Goal: Task Accomplishment & Management: Manage account settings

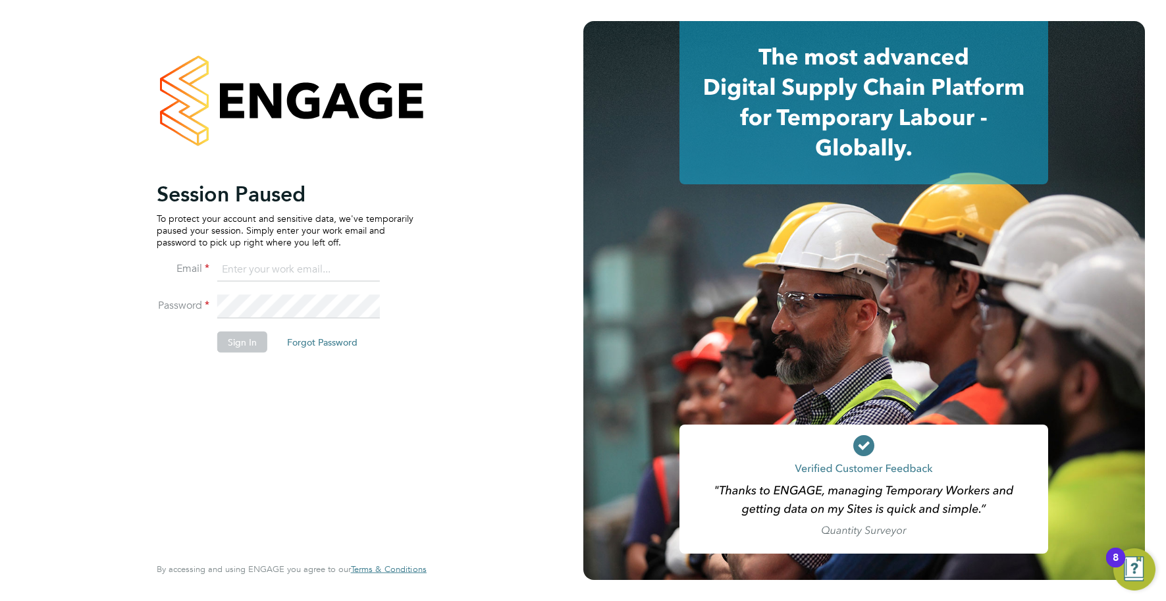
click at [316, 266] on input at bounding box center [298, 270] width 163 height 24
type input "info@cbwstaffingsolutions.com"
click at [246, 334] on button "Sign In" at bounding box center [242, 341] width 50 height 21
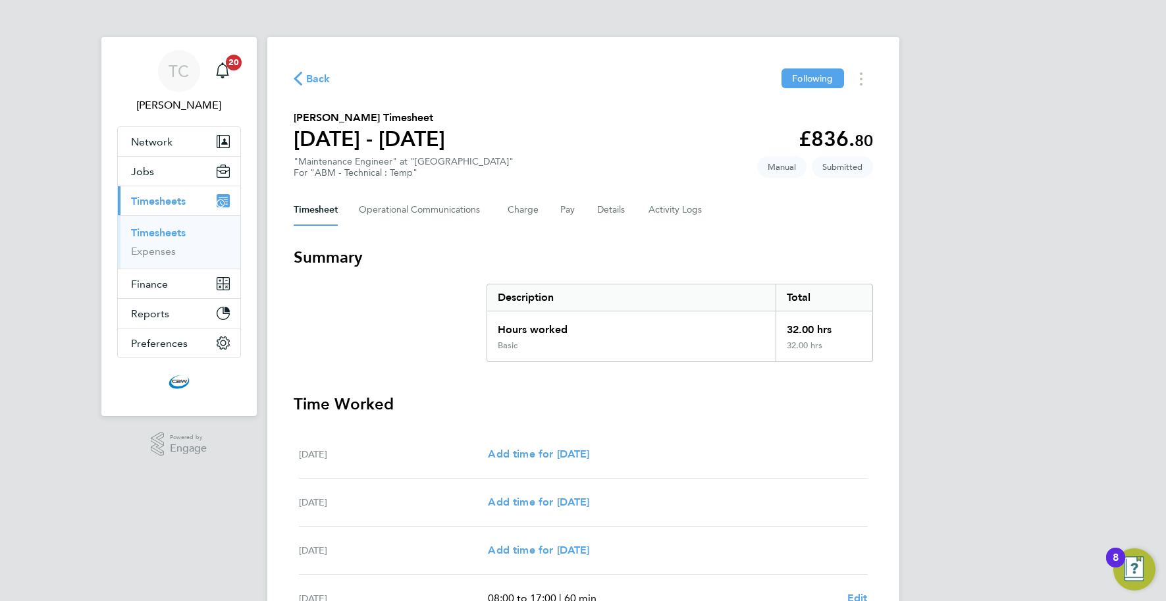
click at [157, 234] on link "Timesheets" at bounding box center [158, 232] width 55 height 13
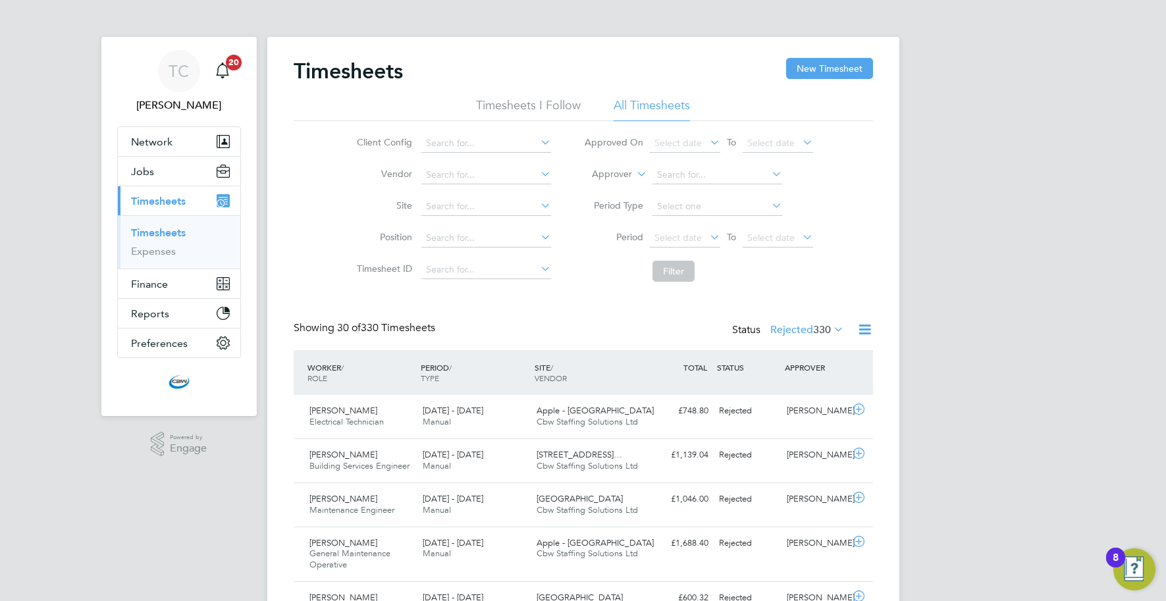
click at [831, 329] on icon at bounding box center [831, 329] width 0 height 18
click at [787, 394] on li "Submitted" at bounding box center [789, 390] width 61 height 18
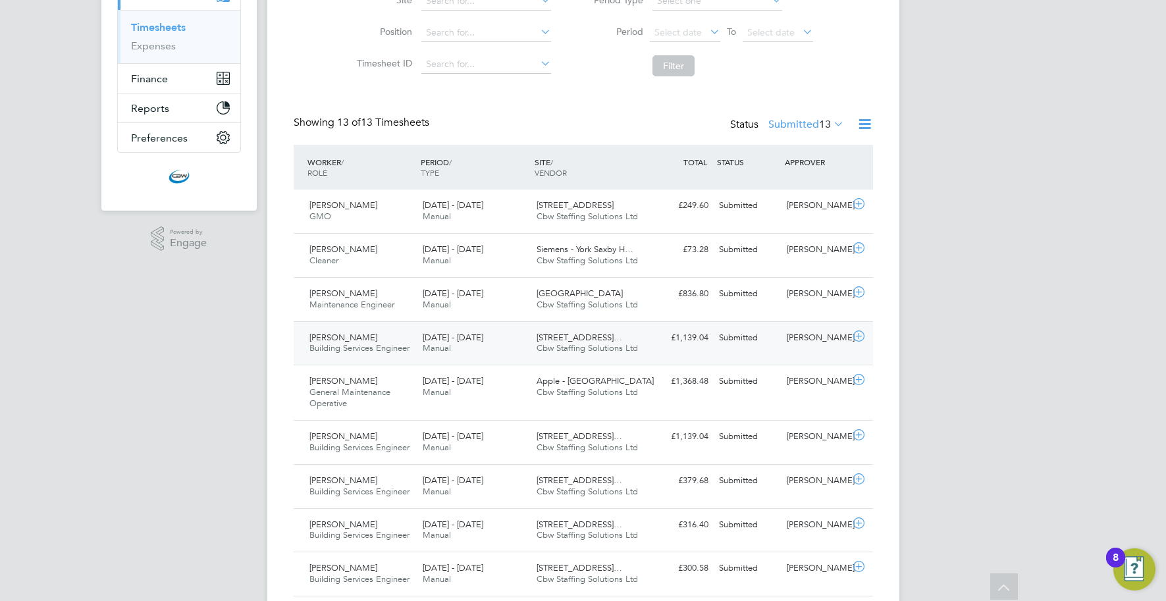
click at [728, 342] on div "Submitted" at bounding box center [748, 338] width 68 height 22
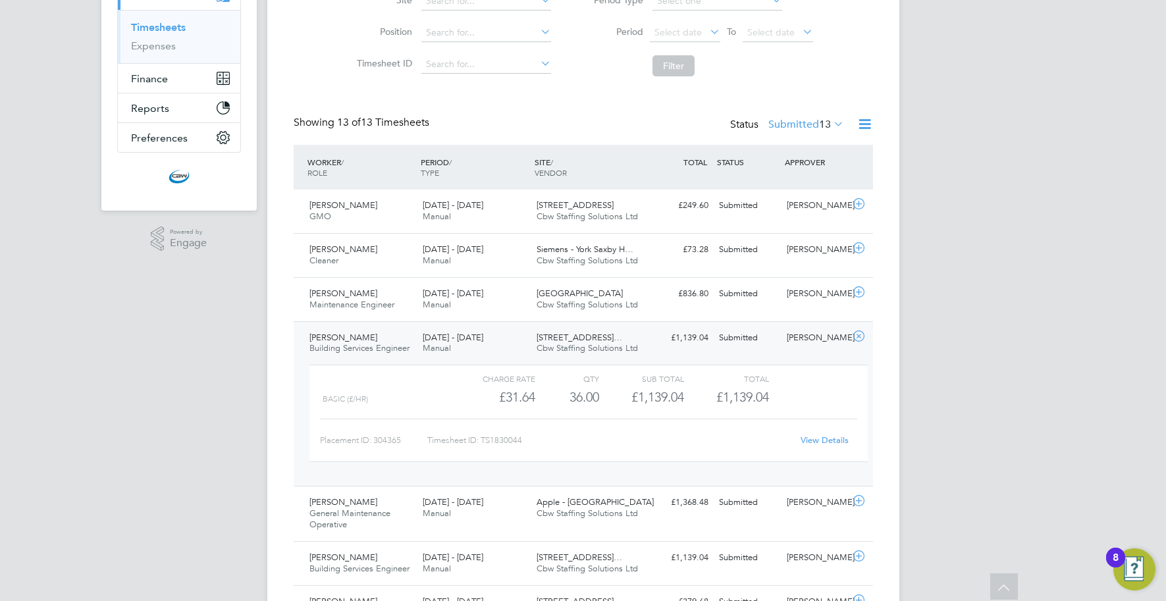
click at [810, 438] on link "View Details" at bounding box center [825, 440] width 48 height 11
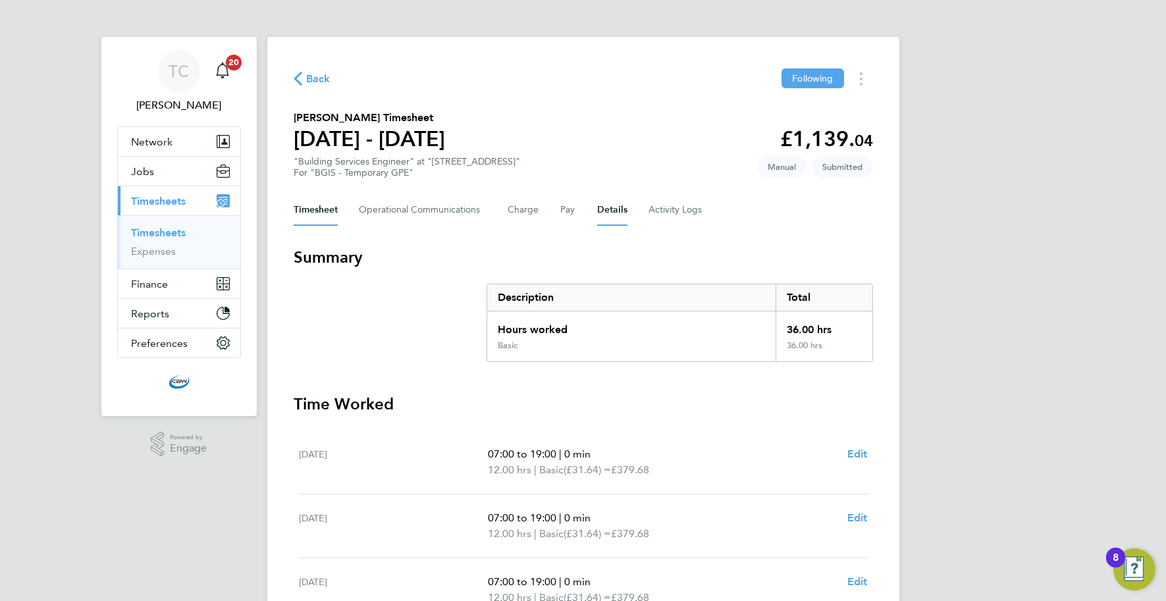
click at [601, 217] on button "Details" at bounding box center [612, 210] width 30 height 32
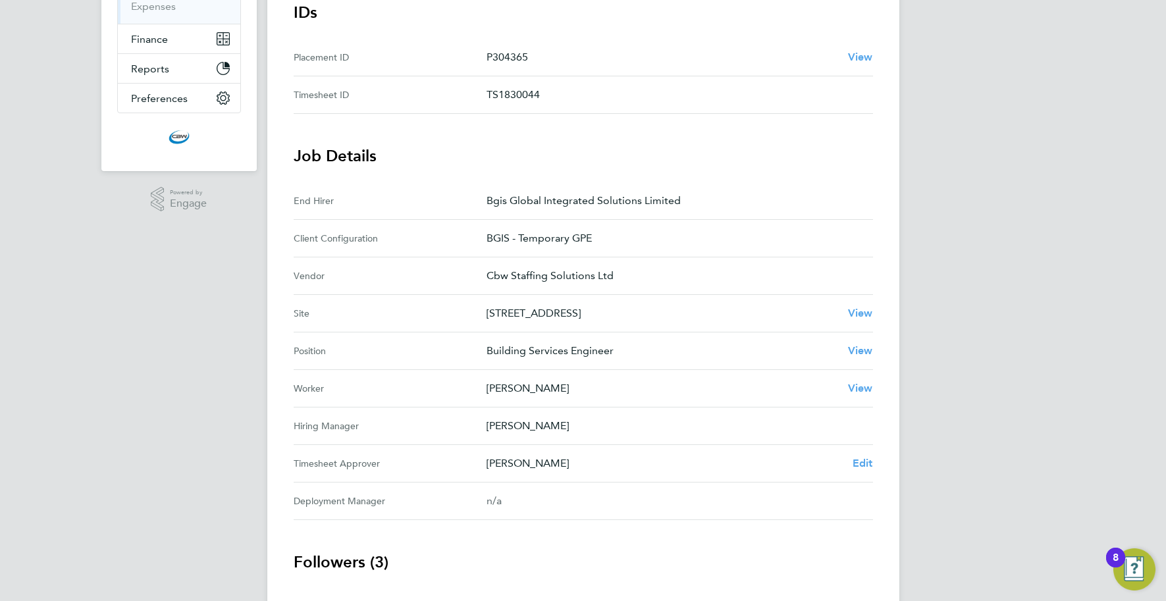
scroll to position [263, 0]
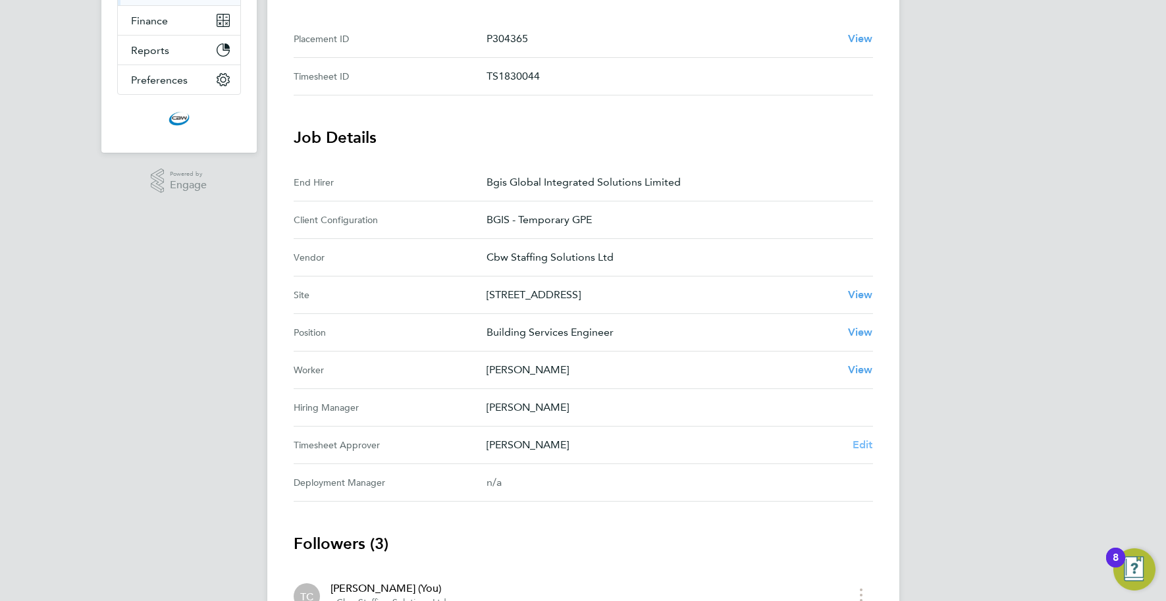
click at [863, 447] on span "Edit" at bounding box center [863, 444] width 20 height 13
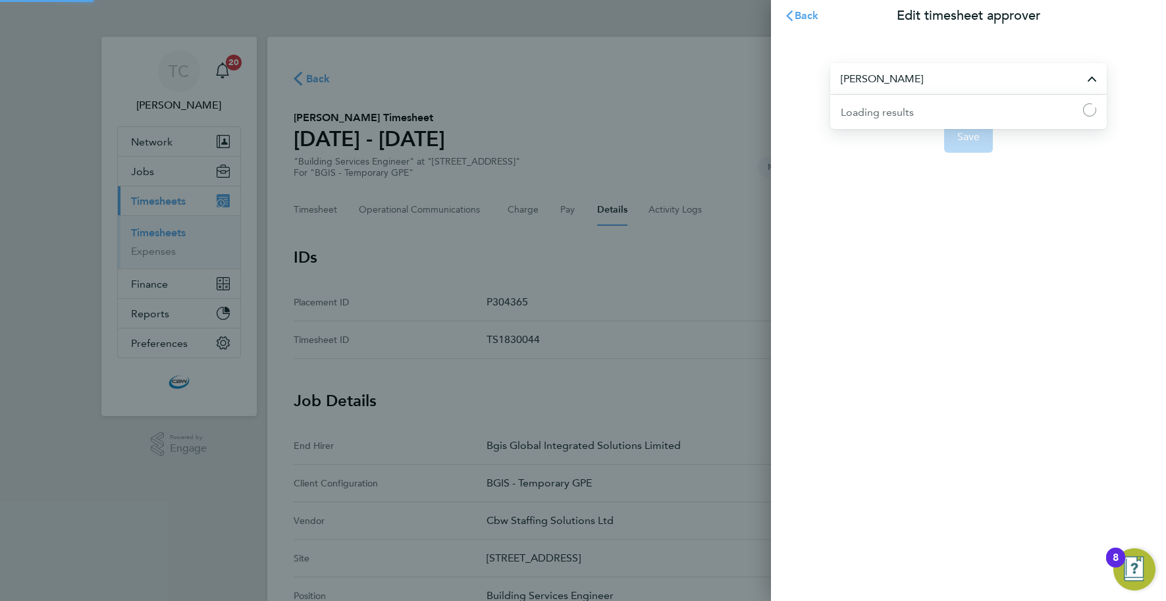
click at [912, 86] on input "Nigel Heron" at bounding box center [968, 78] width 277 height 31
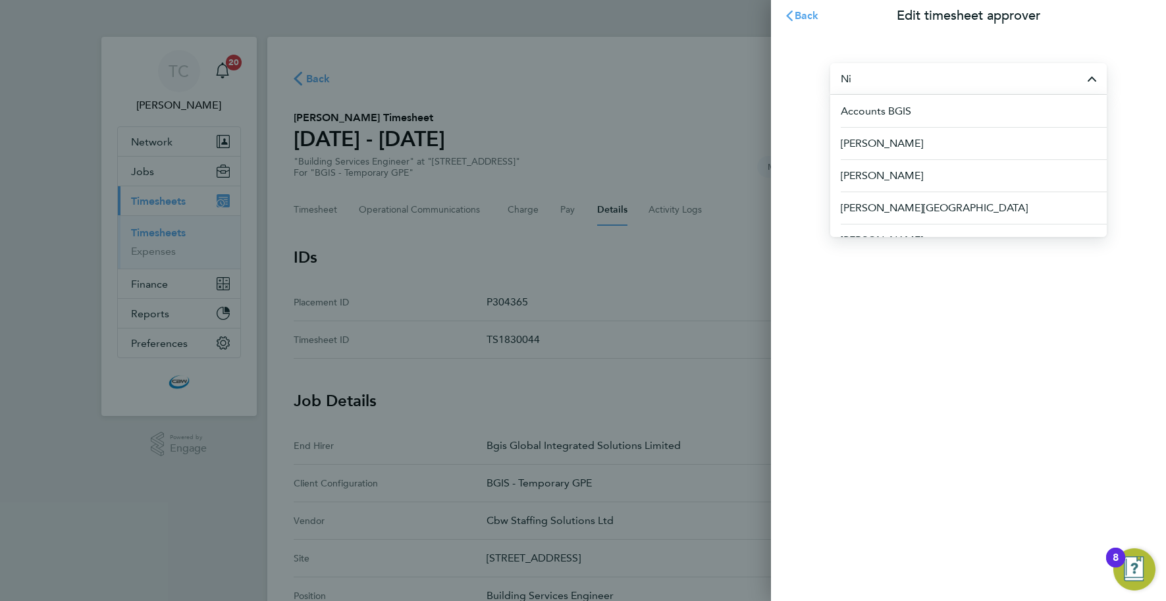
type input "N"
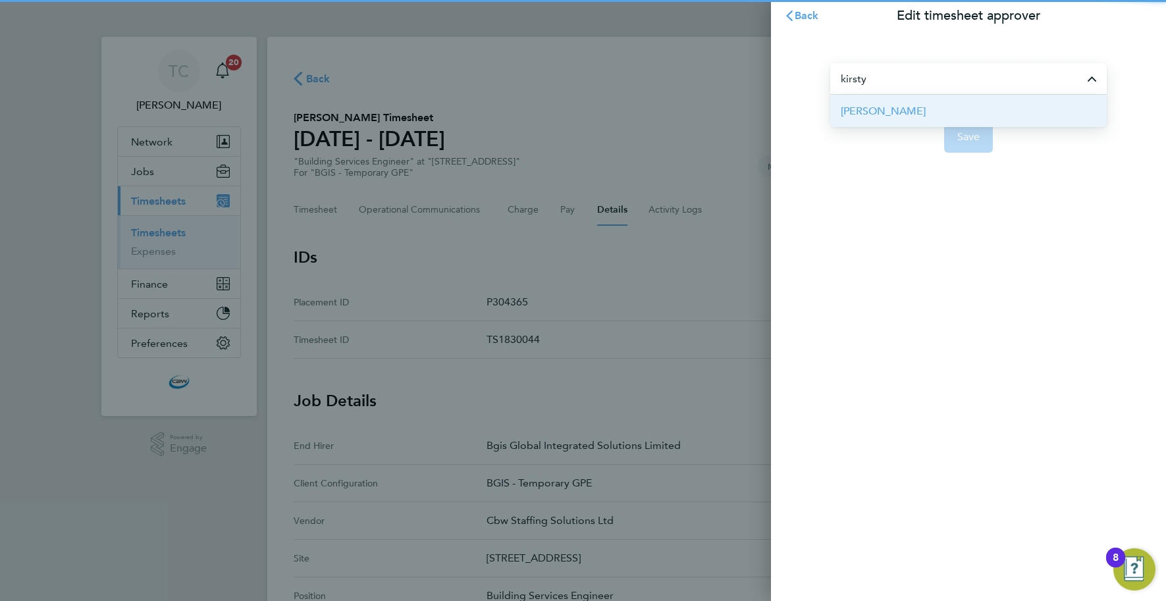
click at [911, 107] on li "Kirsty Roberts" at bounding box center [968, 111] width 277 height 32
type input "Kirsty Roberts"
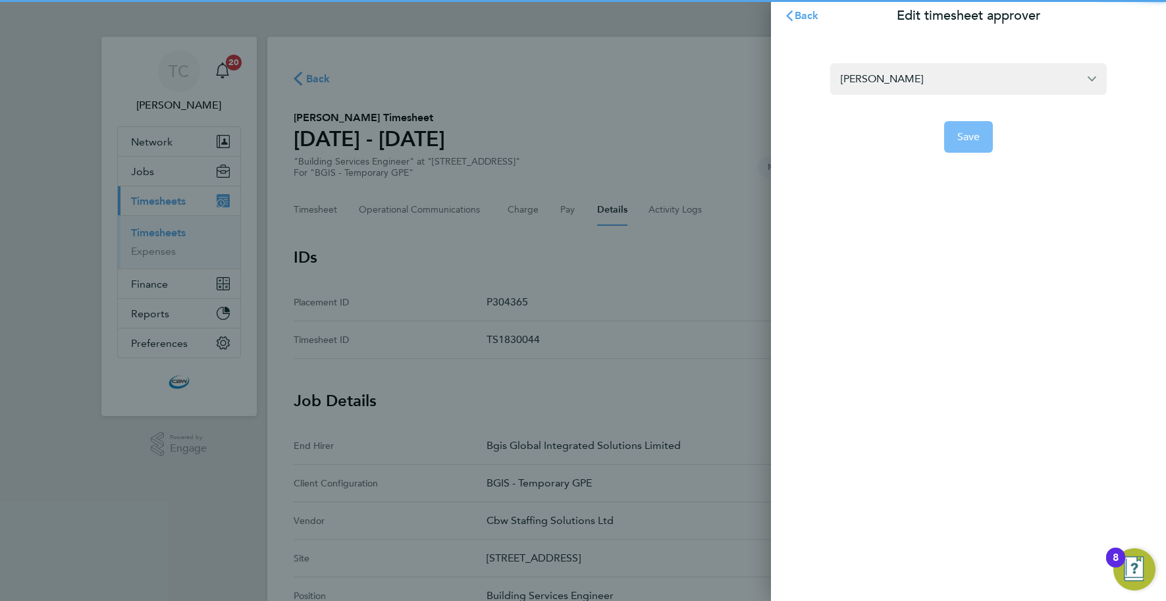
click at [959, 131] on span "Save" at bounding box center [968, 136] width 23 height 13
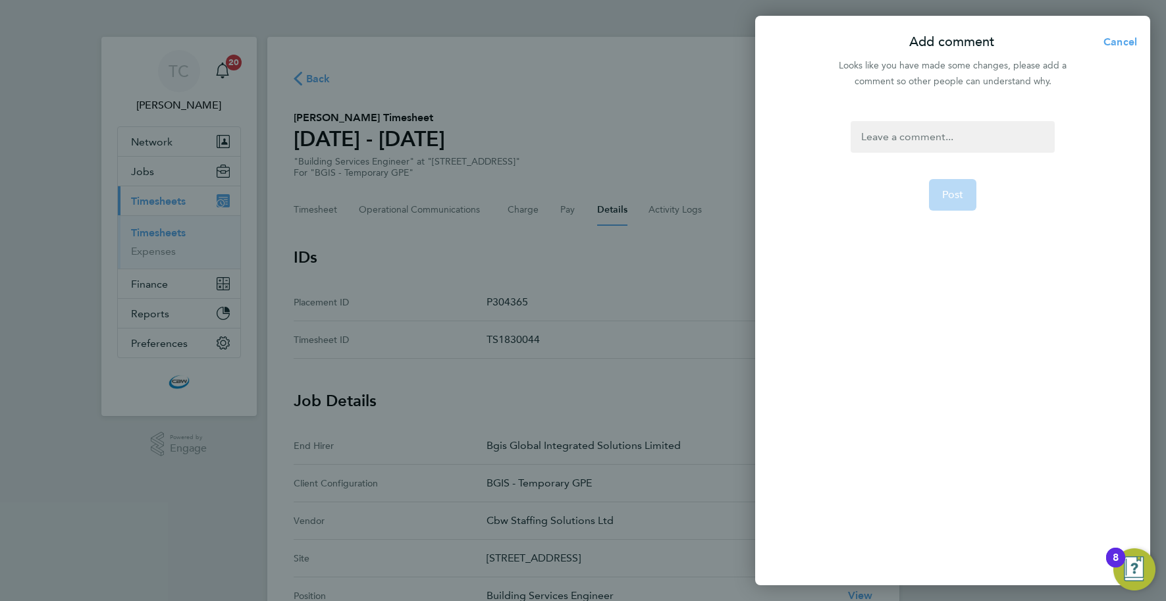
click at [903, 135] on div at bounding box center [952, 137] width 203 height 32
click at [942, 188] on button "Post" at bounding box center [953, 195] width 48 height 32
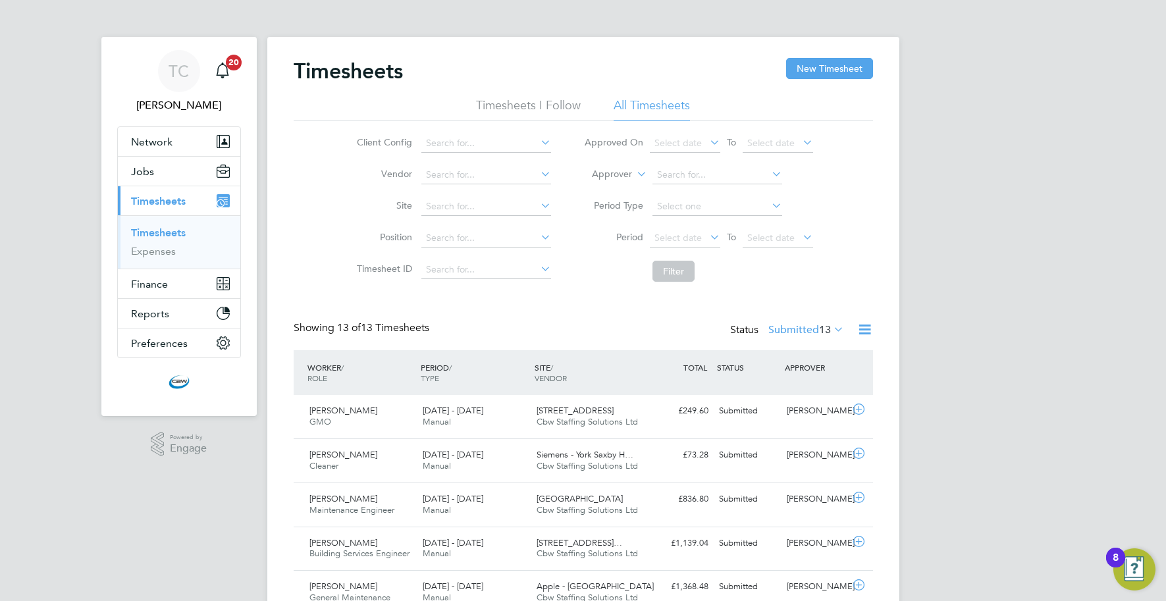
click at [859, 332] on icon at bounding box center [865, 329] width 16 height 16
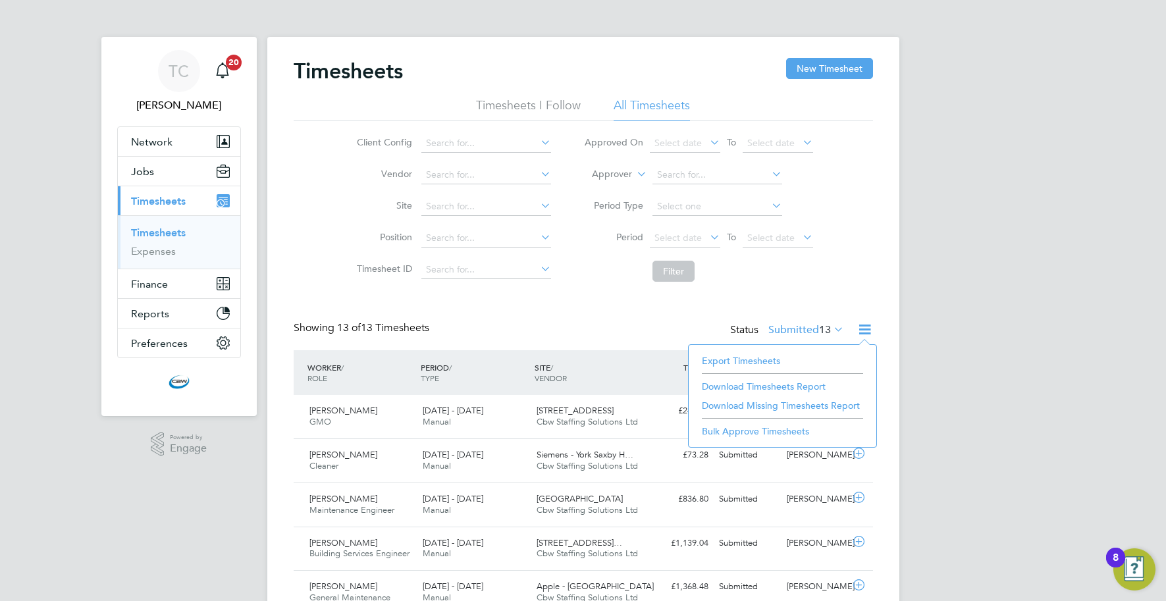
click at [749, 358] on li "Export Timesheets" at bounding box center [782, 361] width 174 height 18
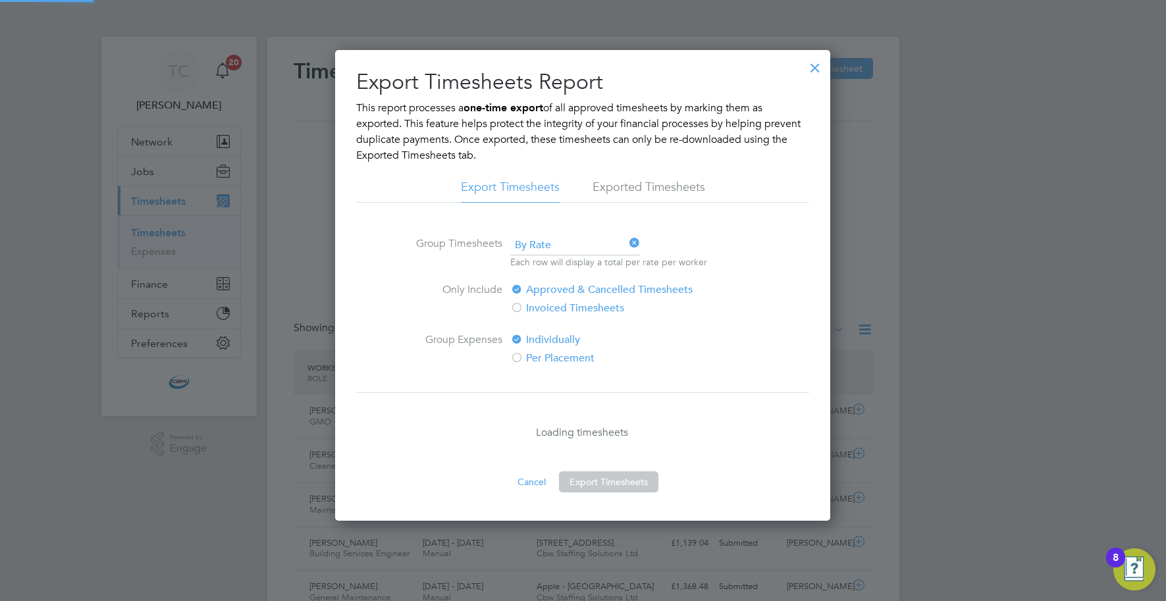
scroll to position [7, 7]
click at [814, 69] on div at bounding box center [815, 65] width 24 height 24
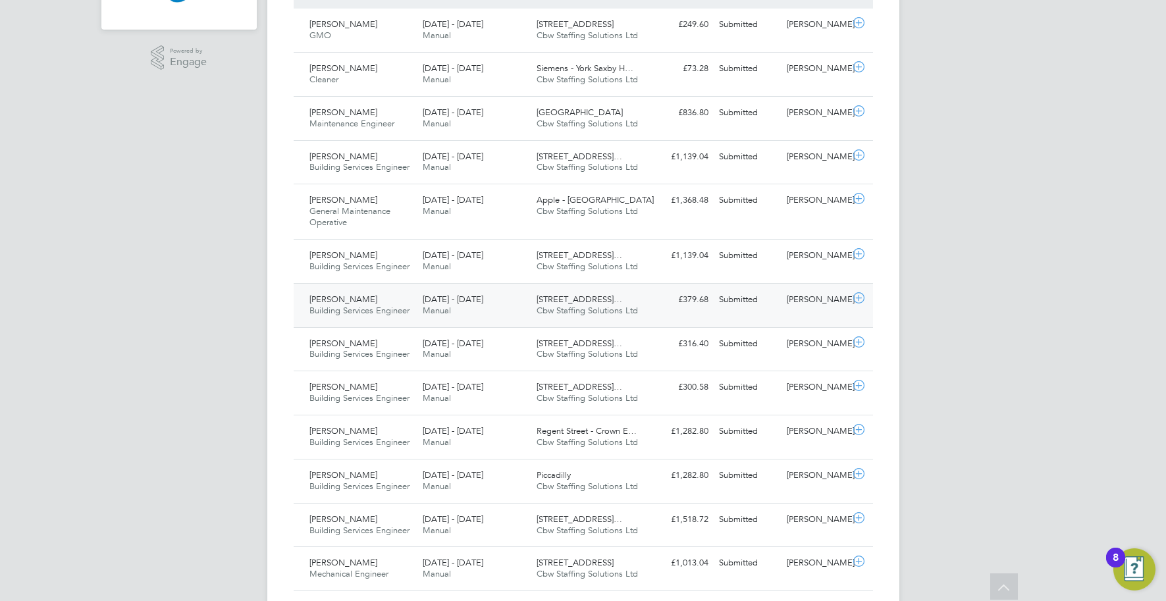
scroll to position [0, 0]
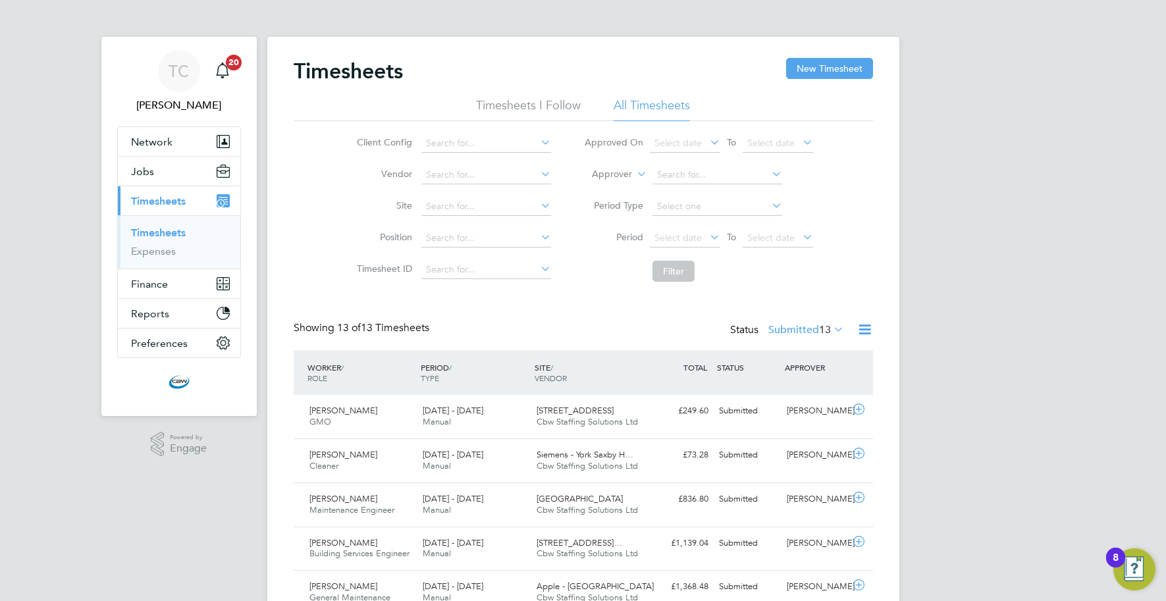
click at [803, 57] on div "Timesheets New Timesheet Timesheets I Follow All Timesheets Client Config Vendo…" at bounding box center [583, 520] width 632 height 967
click at [803, 67] on button "New Timesheet" at bounding box center [829, 68] width 87 height 21
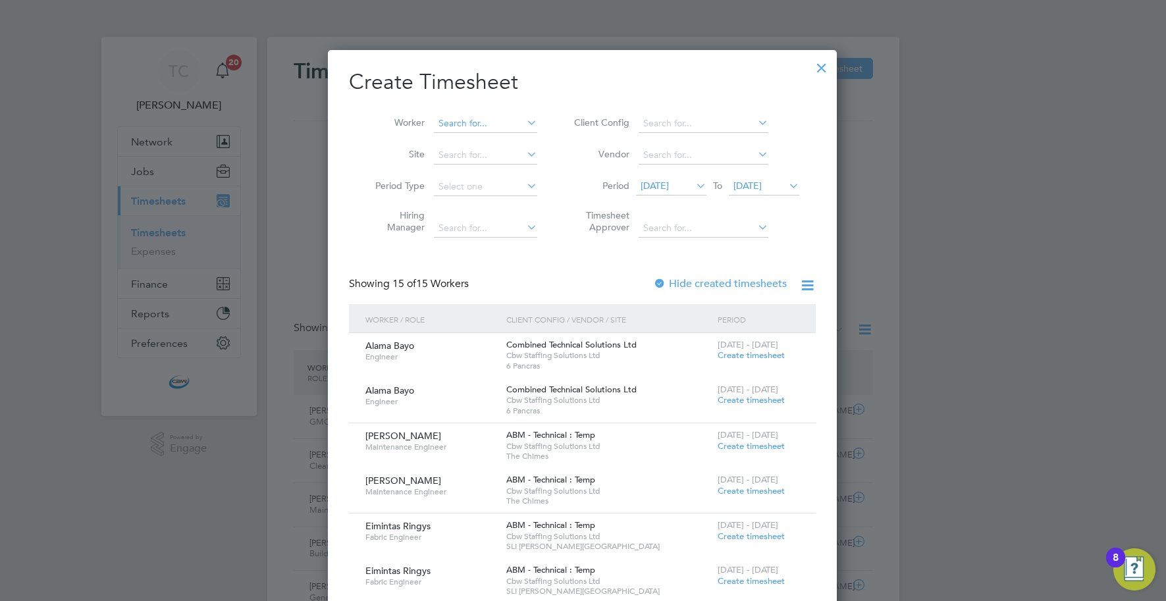
scroll to position [1485, 510]
click at [459, 120] on input at bounding box center [485, 124] width 103 height 18
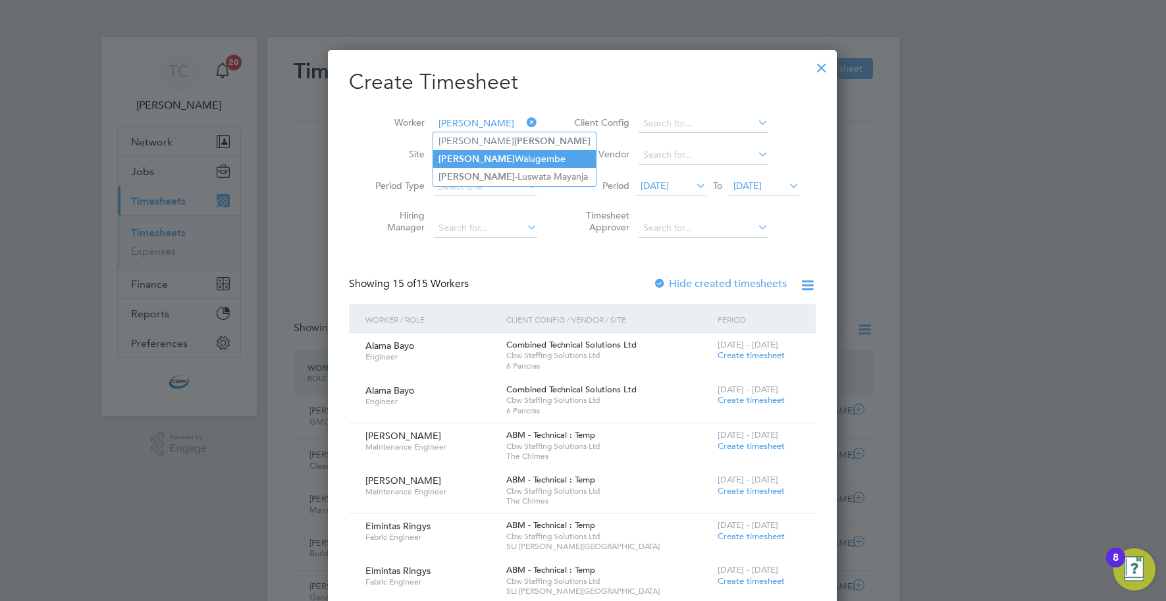
click at [450, 161] on b "Moses" at bounding box center [476, 158] width 76 height 11
type input "Moses Walugembe"
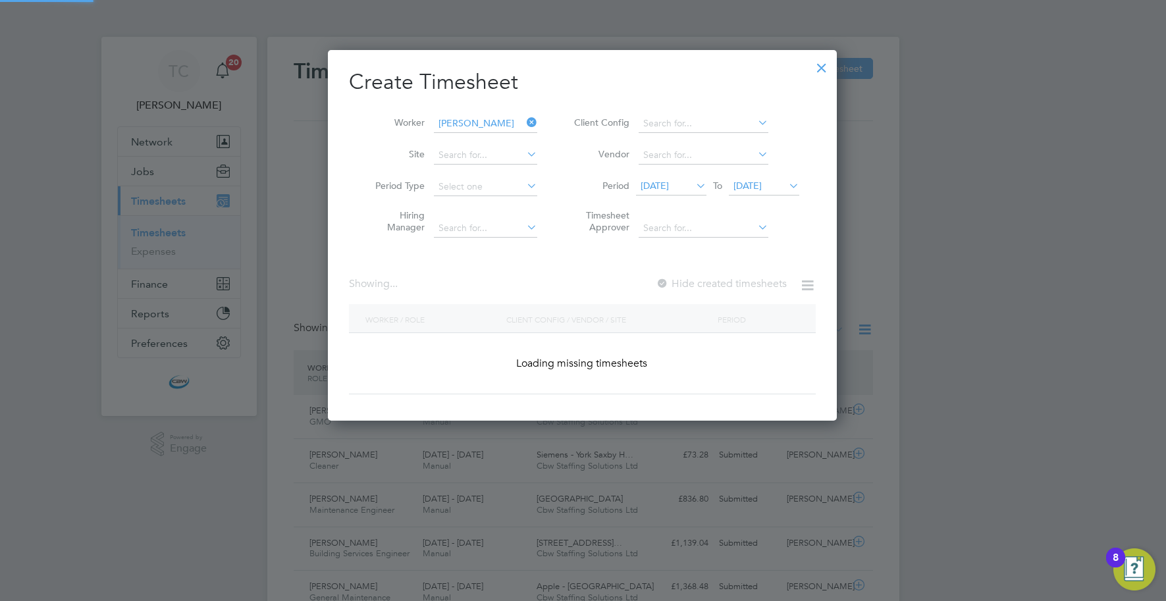
scroll to position [371, 510]
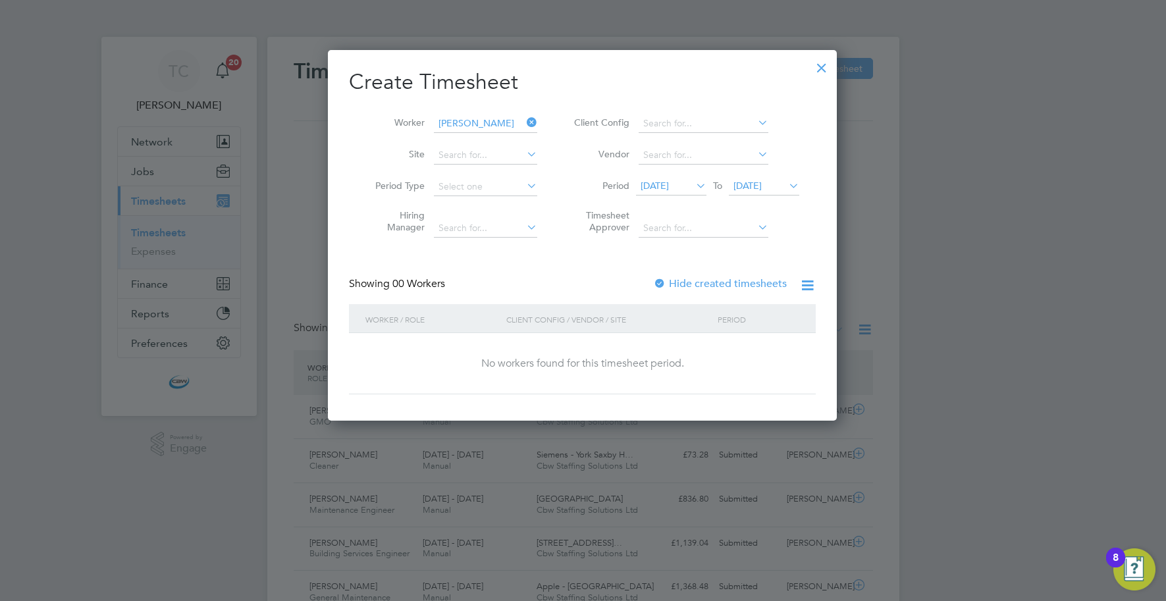
click at [762, 184] on span "23 Sep 2025" at bounding box center [747, 186] width 28 height 12
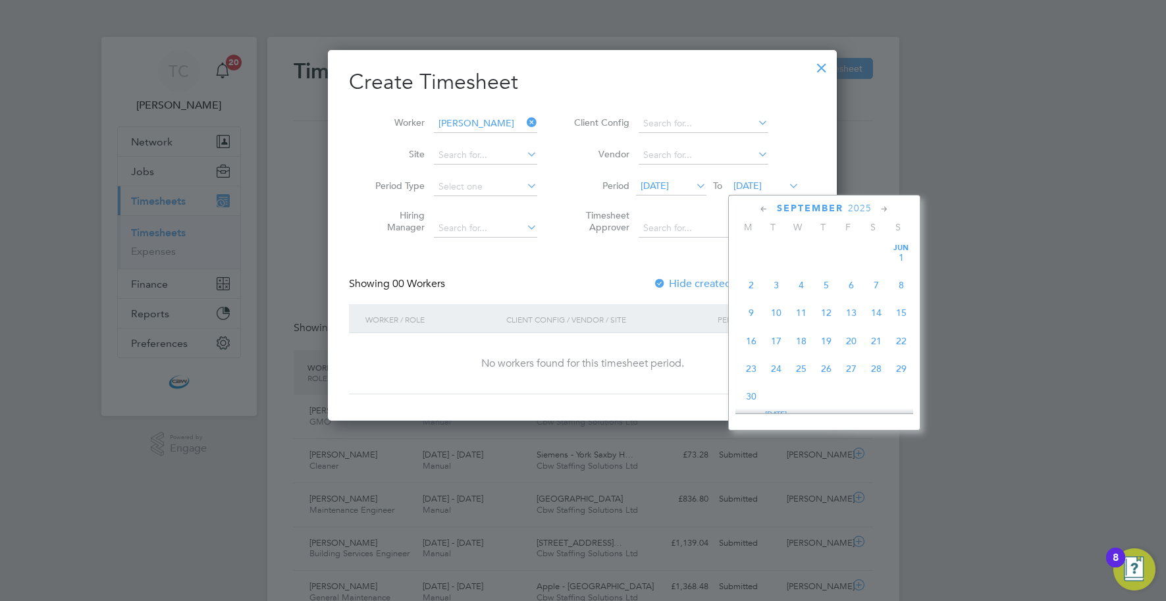
scroll to position [478, 0]
click at [845, 314] on span "26" at bounding box center [851, 307] width 25 height 25
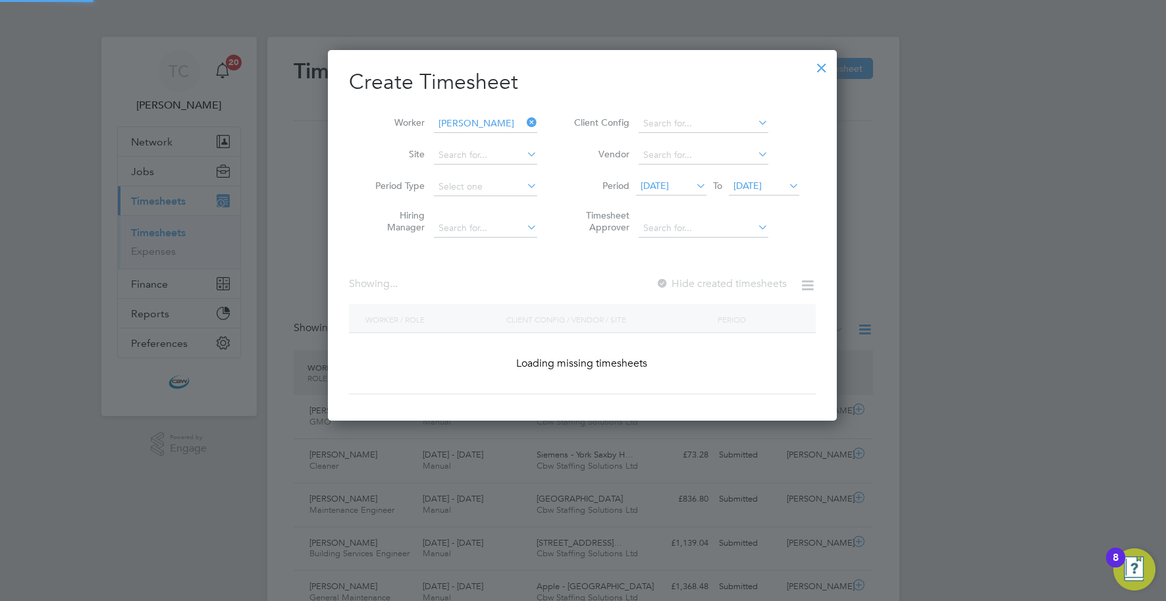
scroll to position [356, 510]
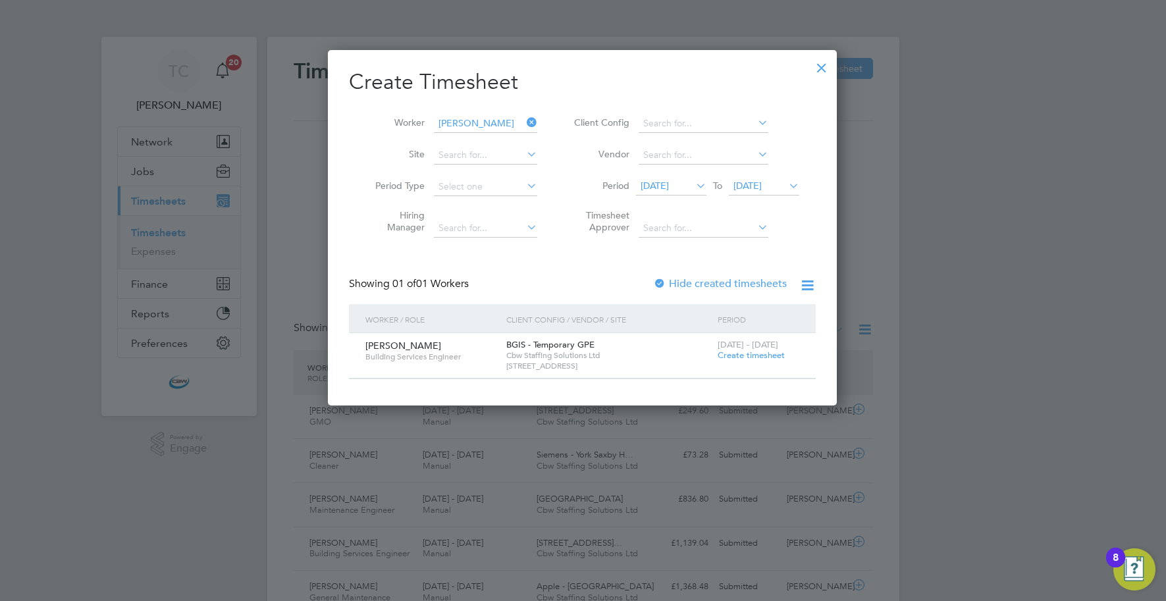
click at [737, 359] on span "Create timesheet" at bounding box center [751, 355] width 67 height 11
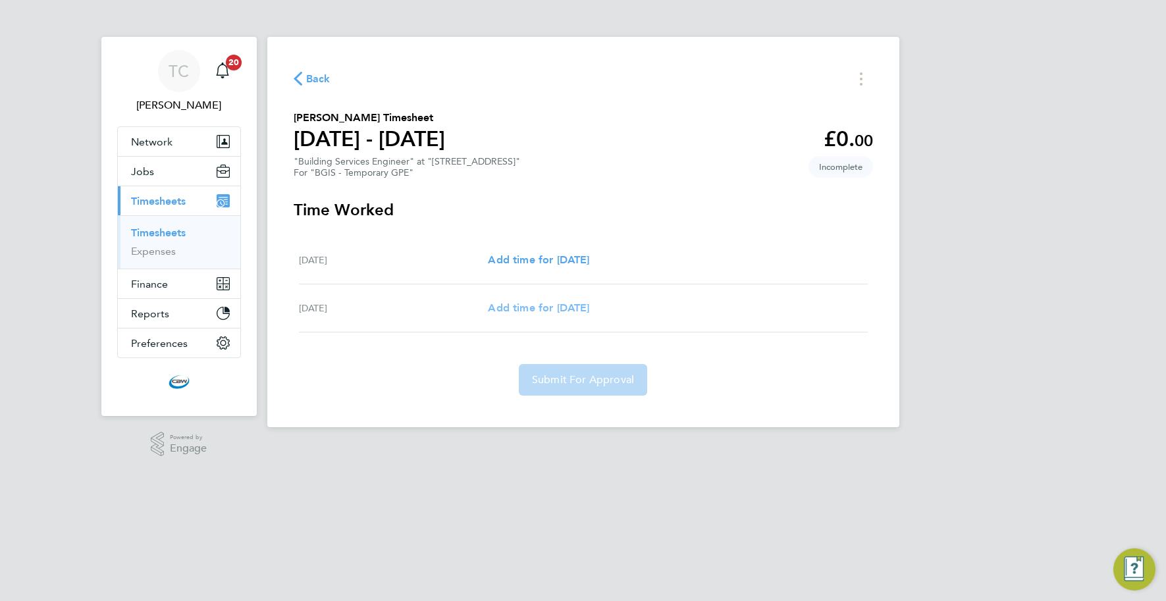
click at [571, 313] on span "Add time for Fri 26 Sep" at bounding box center [538, 308] width 101 height 13
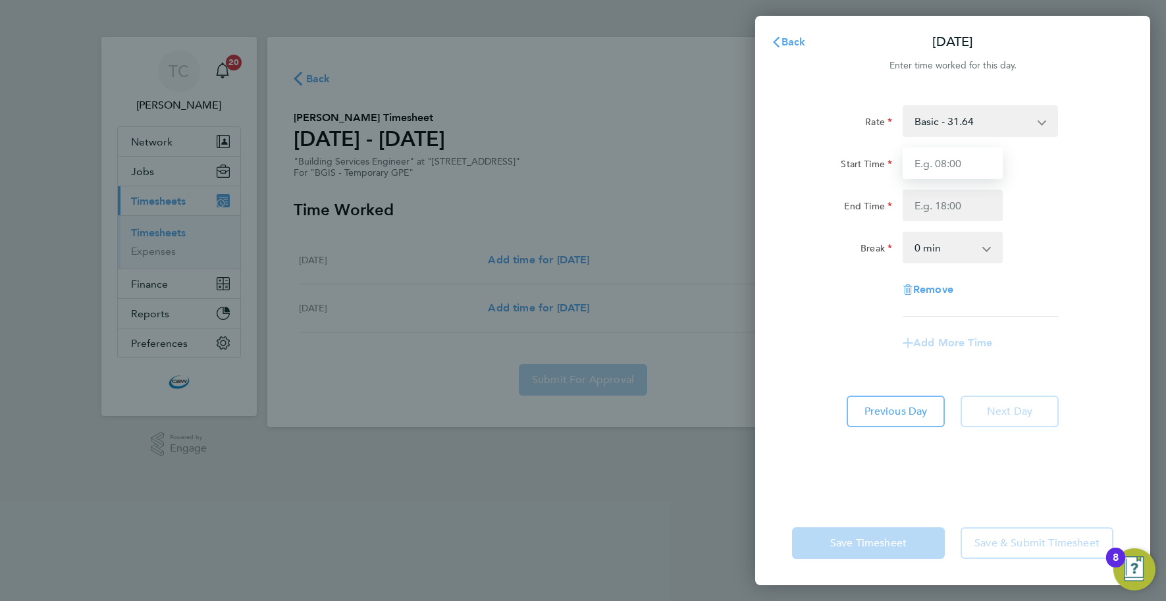
click at [941, 171] on input "Start Time" at bounding box center [953, 163] width 100 height 32
type input "07:00"
click at [939, 204] on input "End Time" at bounding box center [953, 206] width 100 height 32
type input "19:00"
click at [932, 467] on div "Rate Basic - 31.64 Start Time 07:00 End Time 19:00 Break 0 min 15 min 30 min 45…" at bounding box center [952, 295] width 395 height 411
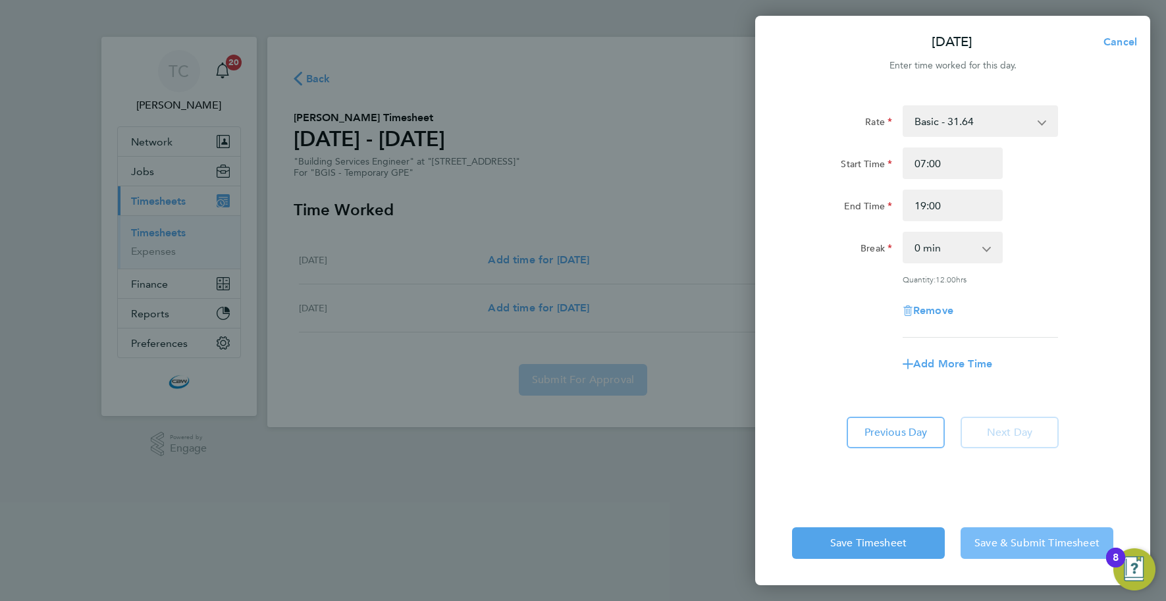
click at [995, 543] on span "Save & Submit Timesheet" at bounding box center [1036, 543] width 125 height 13
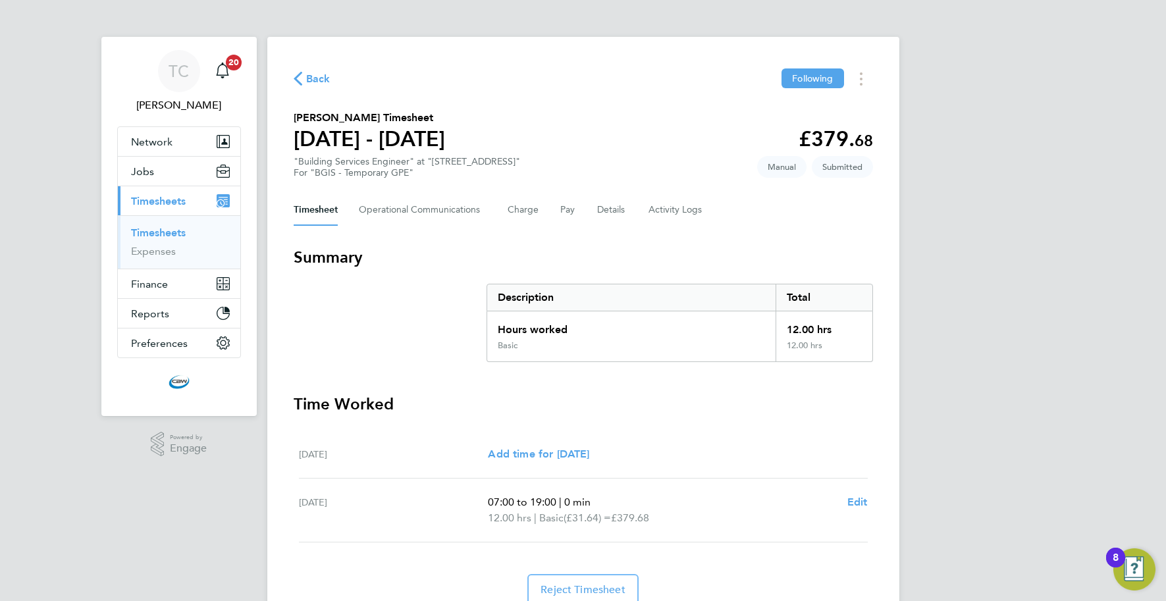
click at [306, 76] on span "Back" at bounding box center [318, 79] width 24 height 16
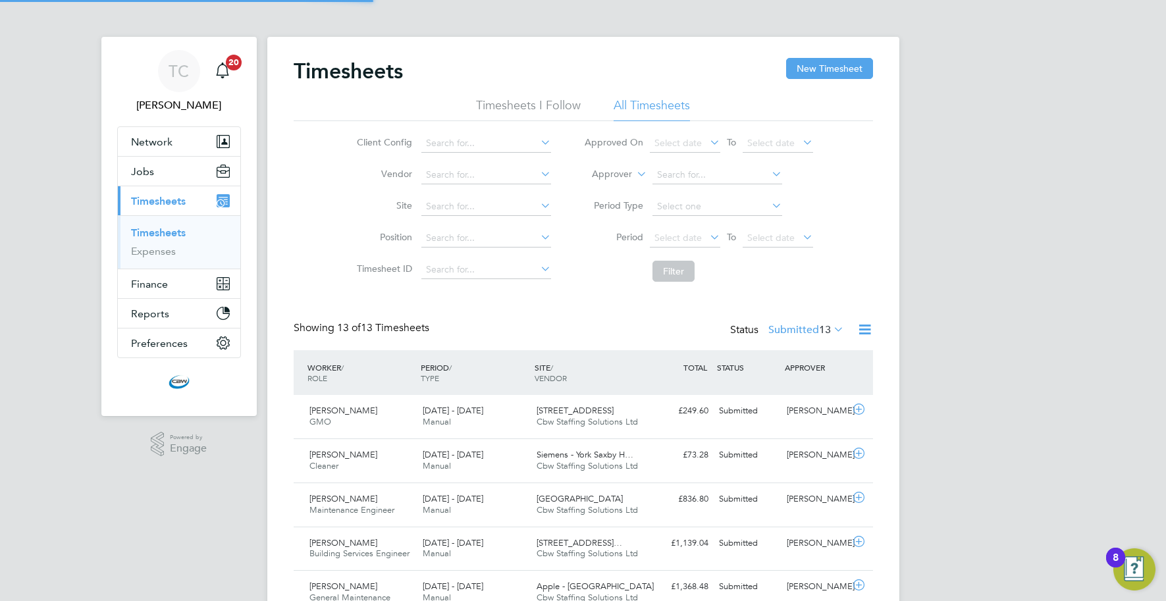
scroll to position [33, 114]
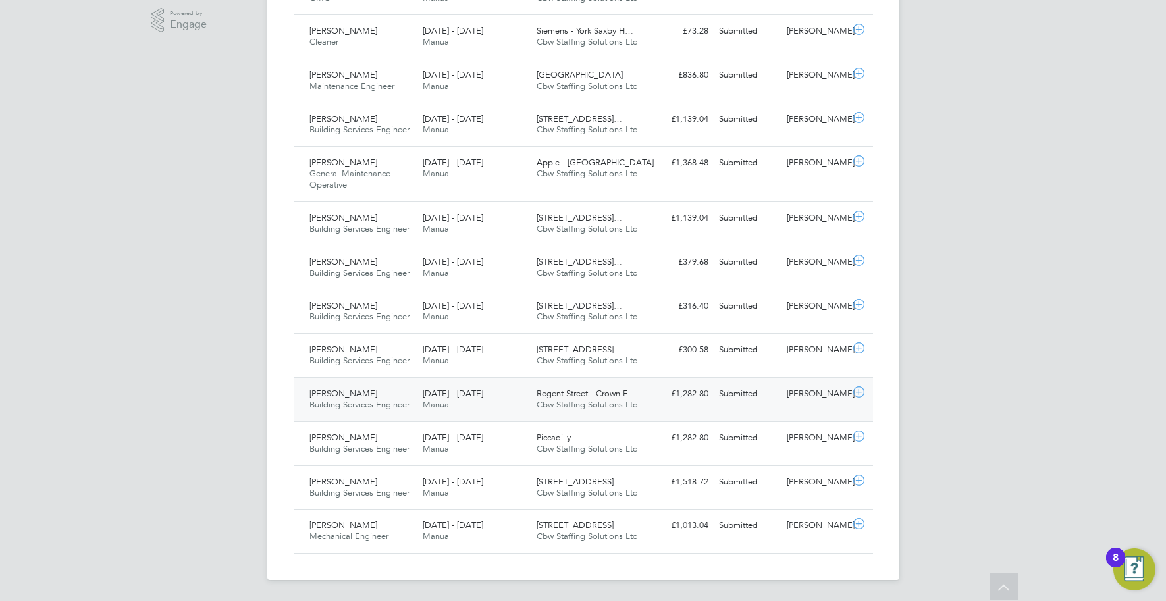
click at [622, 387] on div "Regent Street - Crown E… Cbw Staffing Solutions Ltd" at bounding box center [588, 399] width 114 height 33
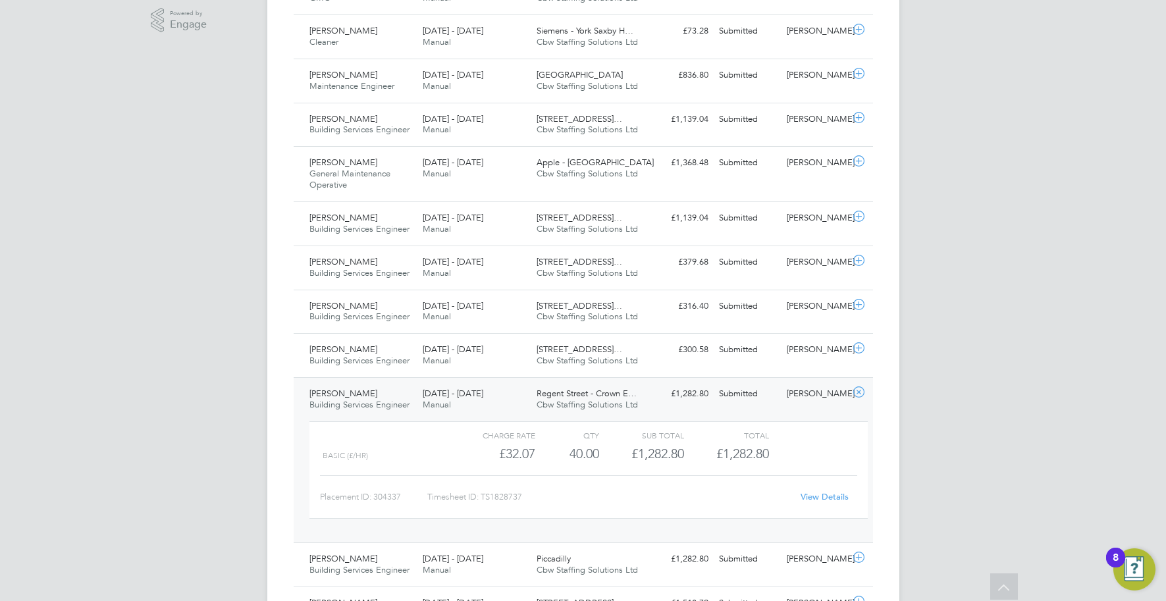
click at [814, 497] on link "View Details" at bounding box center [825, 496] width 48 height 11
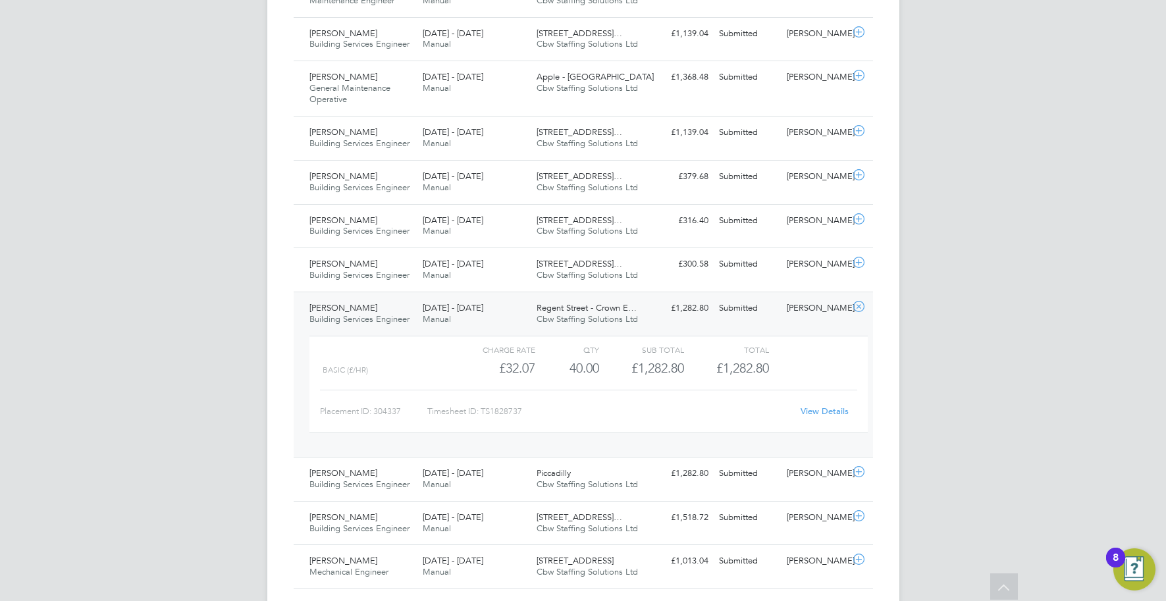
scroll to position [510, 0]
click at [667, 470] on div "£1,282.80 Submitted" at bounding box center [679, 473] width 68 height 22
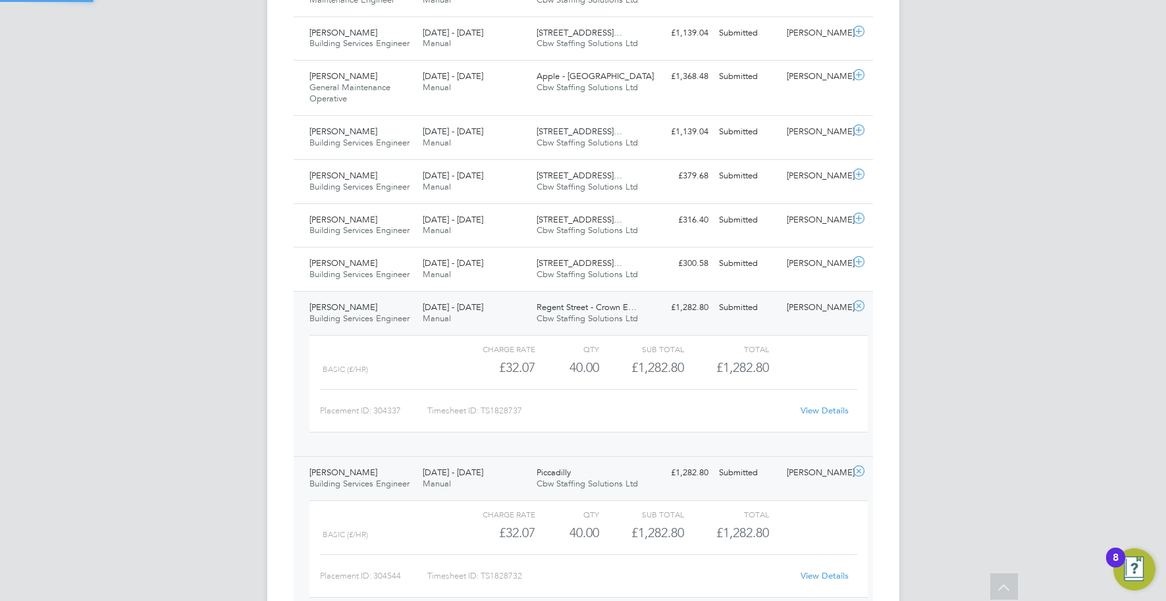
scroll to position [22, 128]
click at [816, 575] on link "View Details" at bounding box center [825, 575] width 48 height 11
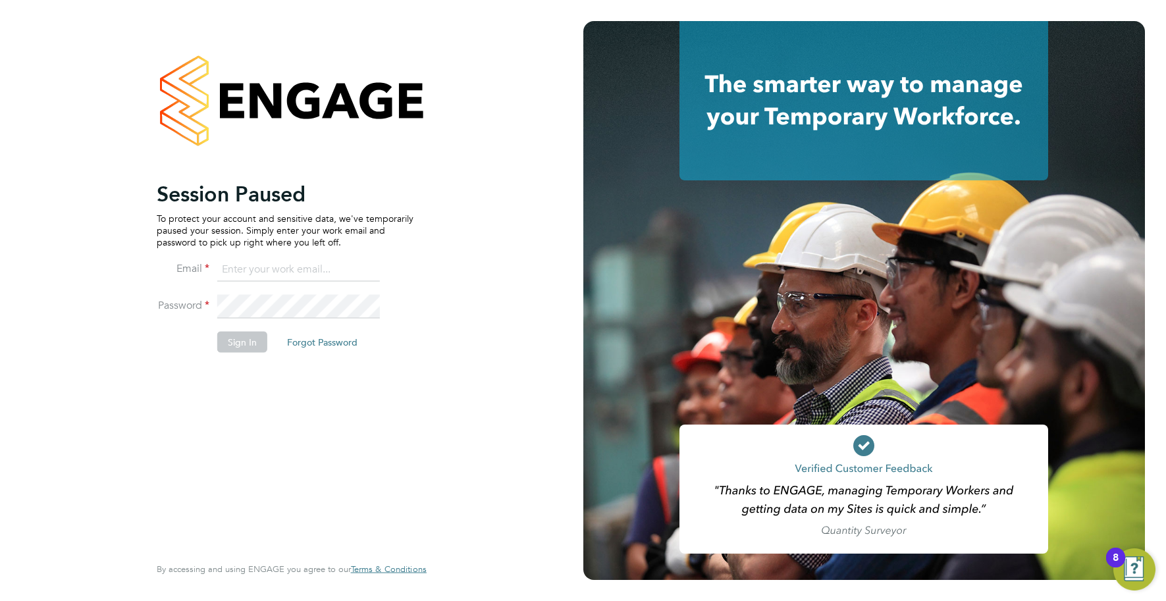
type input "[EMAIL_ADDRESS][DOMAIN_NAME]"
click at [238, 341] on button "Sign In" at bounding box center [242, 341] width 50 height 21
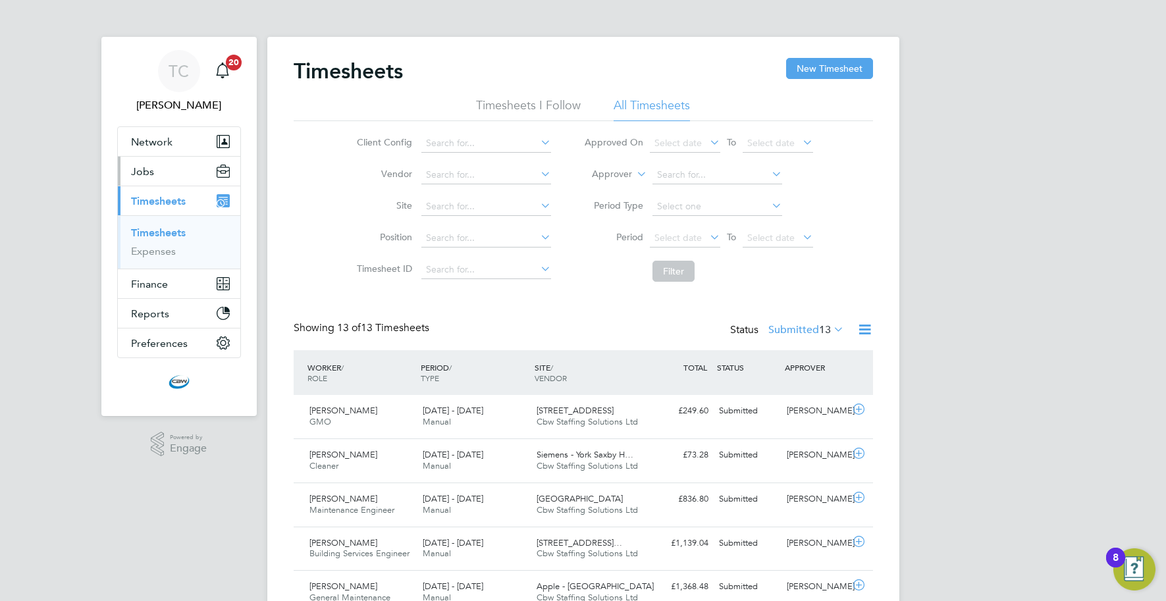
click at [187, 178] on button "Jobs" at bounding box center [179, 171] width 122 height 29
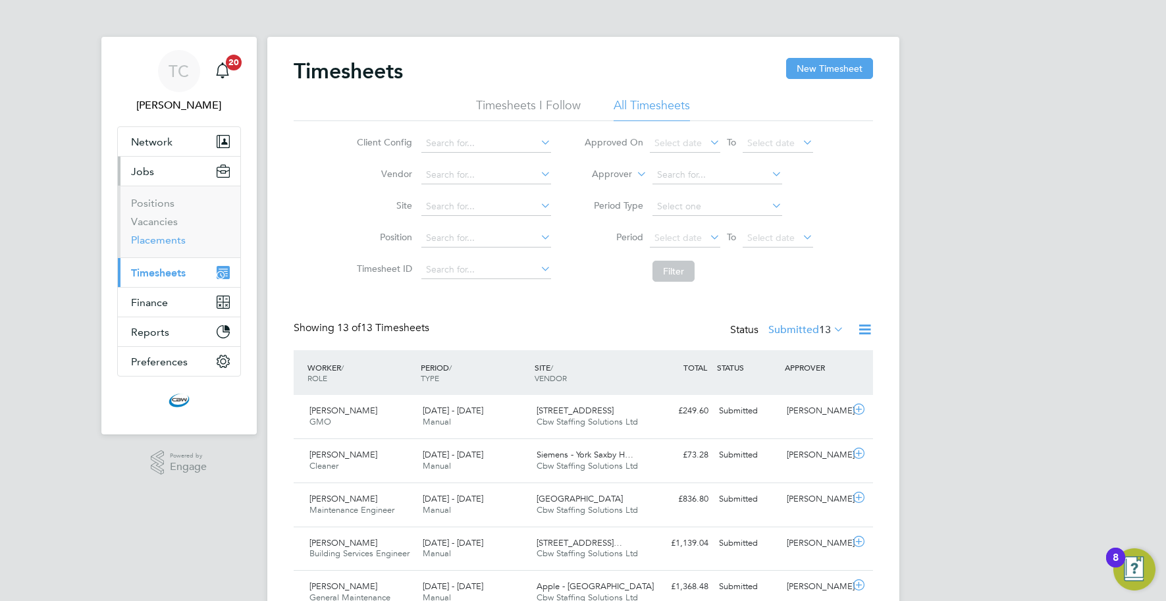
click at [163, 240] on link "Placements" at bounding box center [158, 240] width 55 height 13
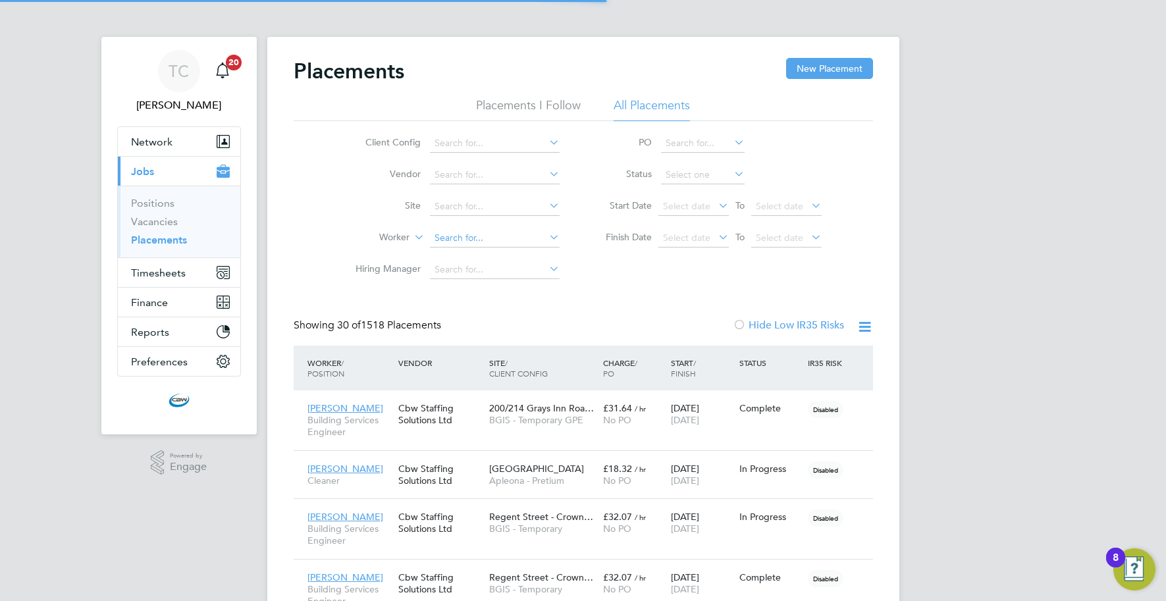
scroll to position [49, 92]
click at [471, 232] on input at bounding box center [495, 238] width 130 height 18
click at [467, 286] on li "Nathan Cooper" at bounding box center [510, 291] width 163 height 18
type input "[PERSON_NAME]"
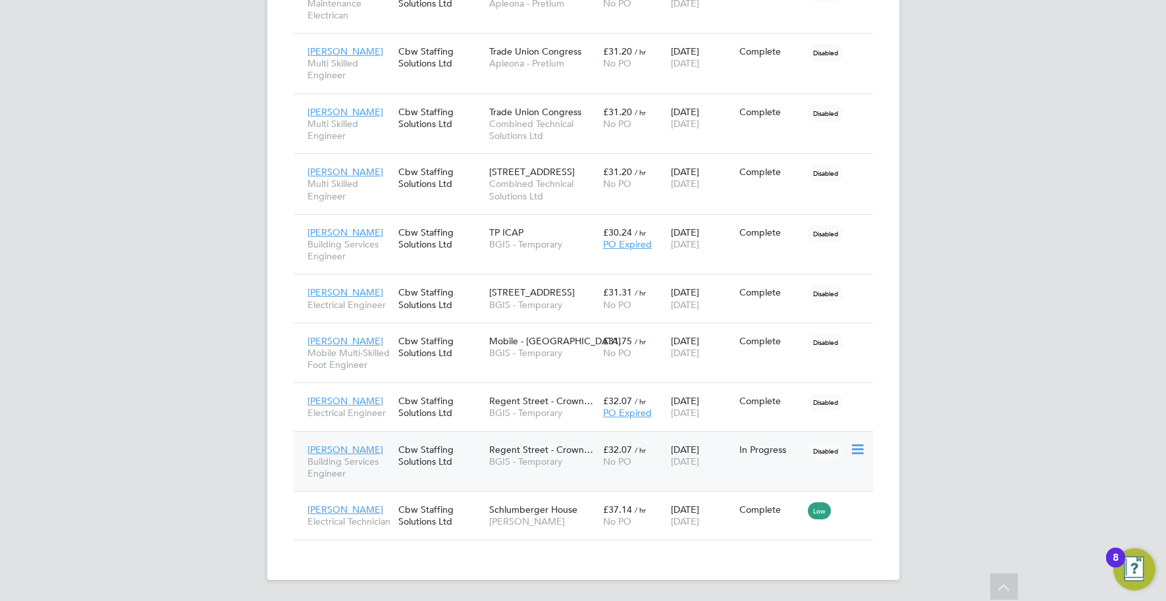
click at [527, 479] on div "Nathan Cooper Building Services Engineer Cbw Staffing Solutions Ltd Regent Stre…" at bounding box center [583, 461] width 579 height 61
click at [527, 470] on div "Regent Street - Crown… BGIS - Temporary" at bounding box center [543, 455] width 114 height 37
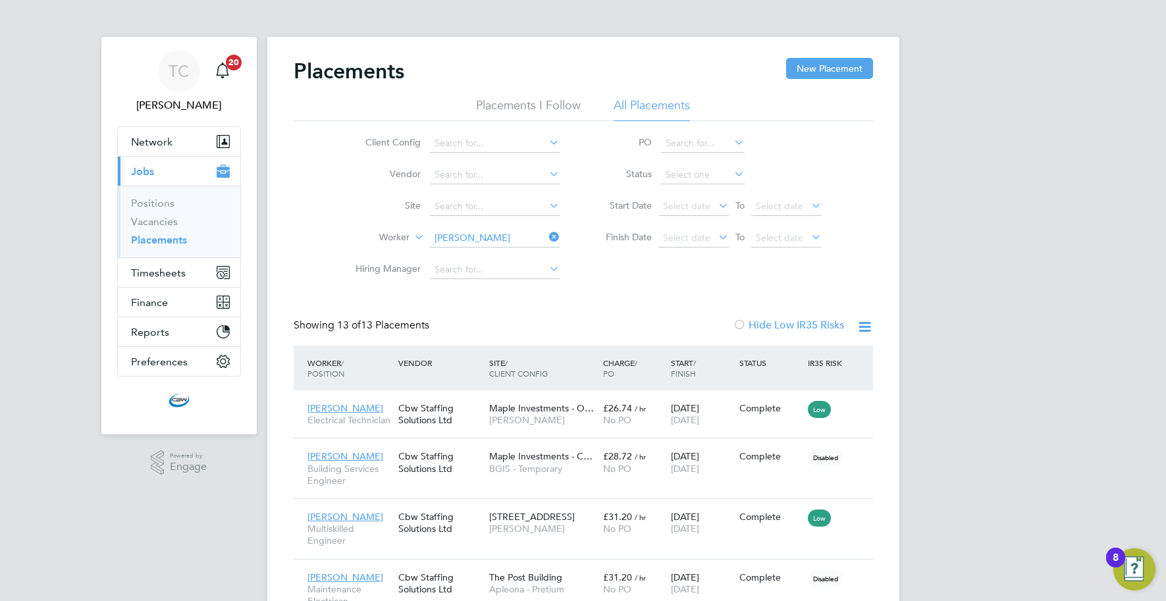
click at [546, 237] on icon at bounding box center [546, 237] width 0 height 18
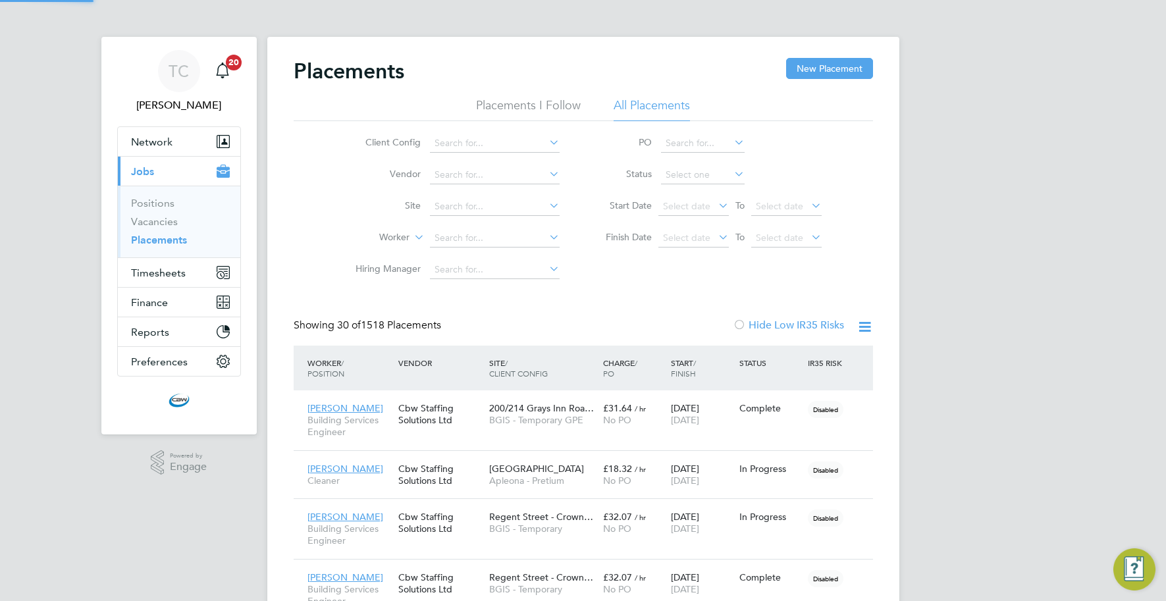
scroll to position [49, 92]
click at [462, 232] on input at bounding box center [495, 238] width 130 height 18
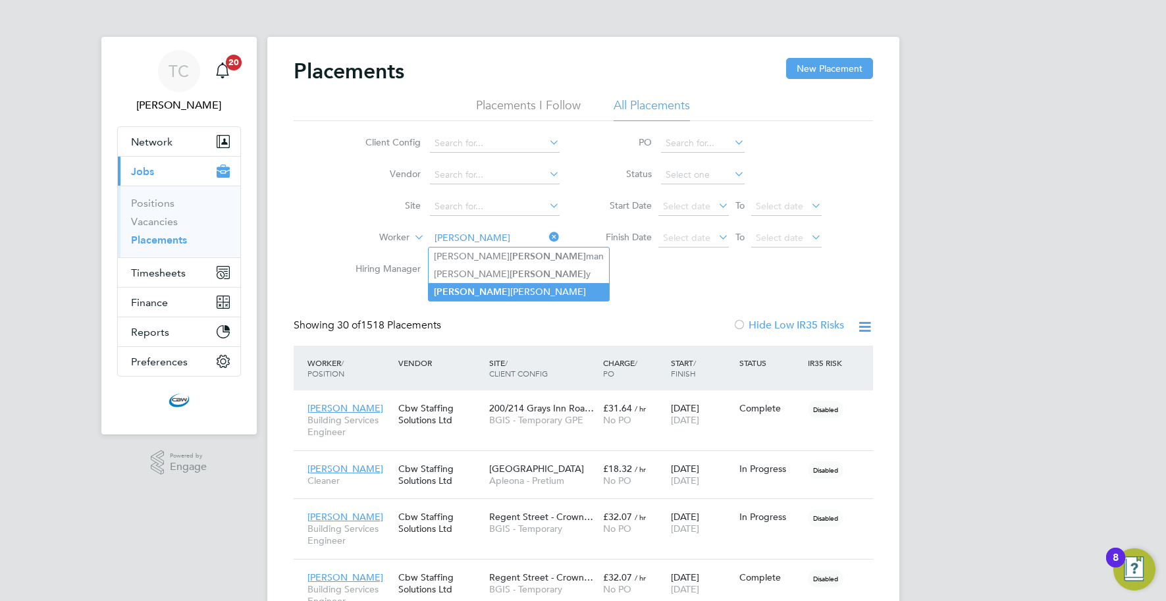
click at [454, 284] on li "Cole Evans" at bounding box center [519, 292] width 180 height 18
type input "[PERSON_NAME]"
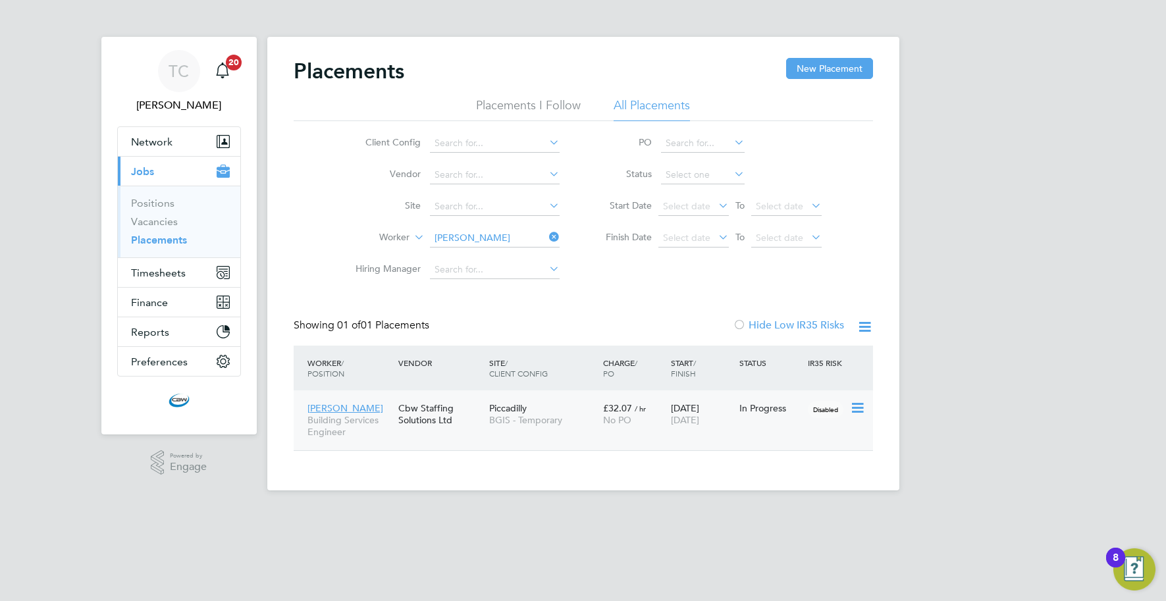
click at [575, 406] on div "Piccadilly BGIS - Temporary" at bounding box center [543, 414] width 114 height 37
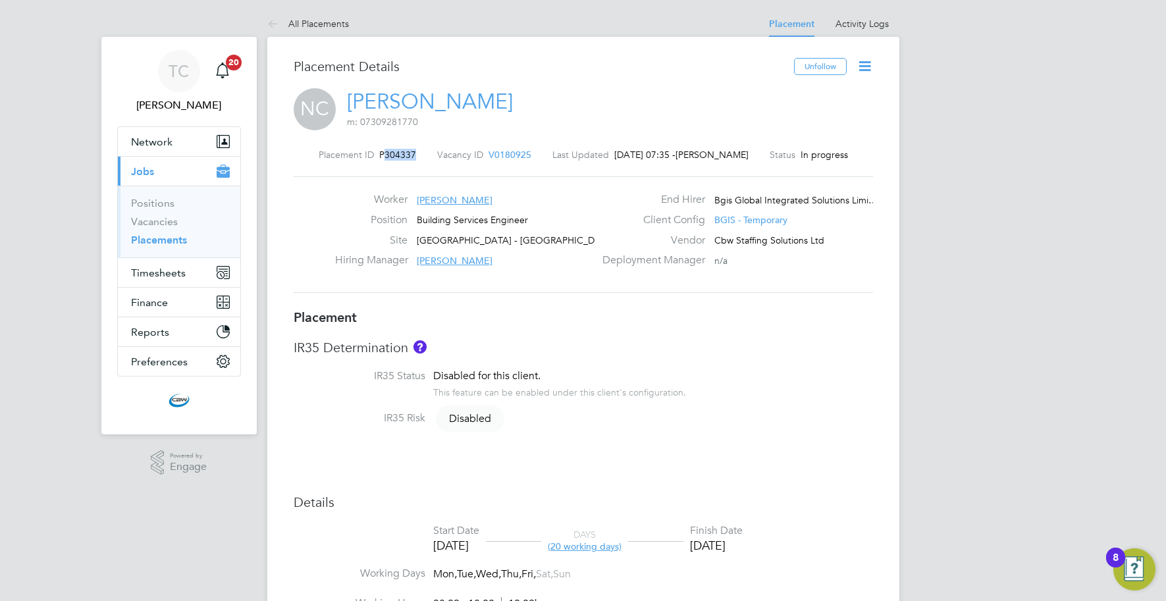
drag, startPoint x: 420, startPoint y: 153, endPoint x: 388, endPoint y: 155, distance: 31.6
click at [388, 155] on div "Placement ID P304337 Vacancy ID V0180925 Last Updated [DATE] 07:35 - [PERSON_NA…" at bounding box center [583, 155] width 579 height 12
copy span "304337"
drag, startPoint x: 418, startPoint y: 154, endPoint x: 390, endPoint y: 159, distance: 28.8
click at [390, 159] on div "Placement ID P304544 Vacancy ID V0180926 Last Updated [DATE] 07:36 - [PERSON_NA…" at bounding box center [583, 155] width 579 height 12
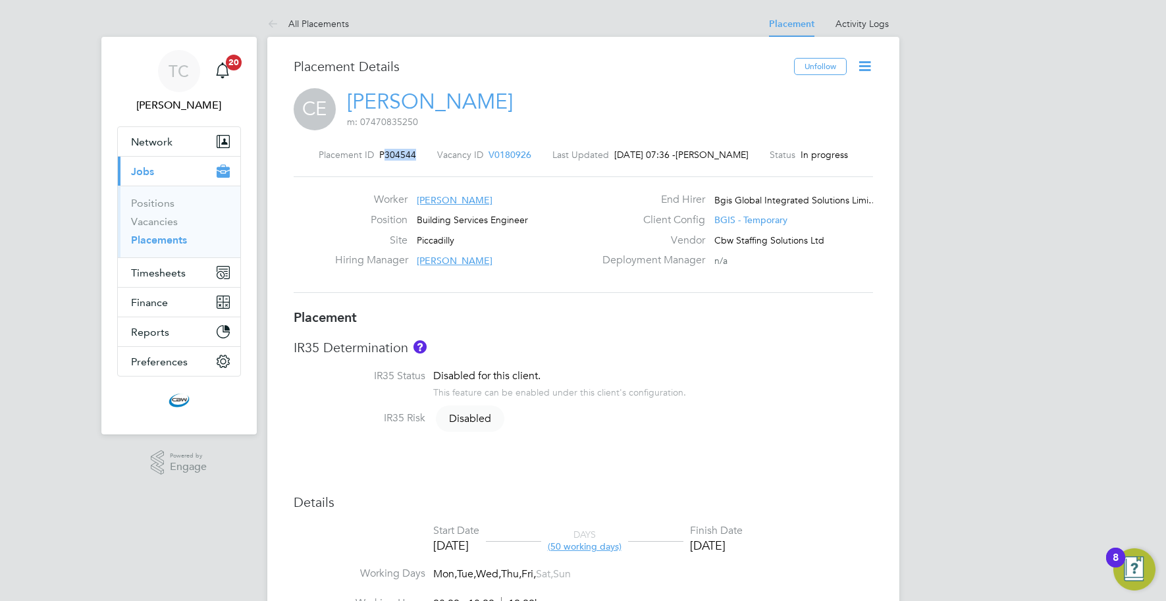
copy span "304544"
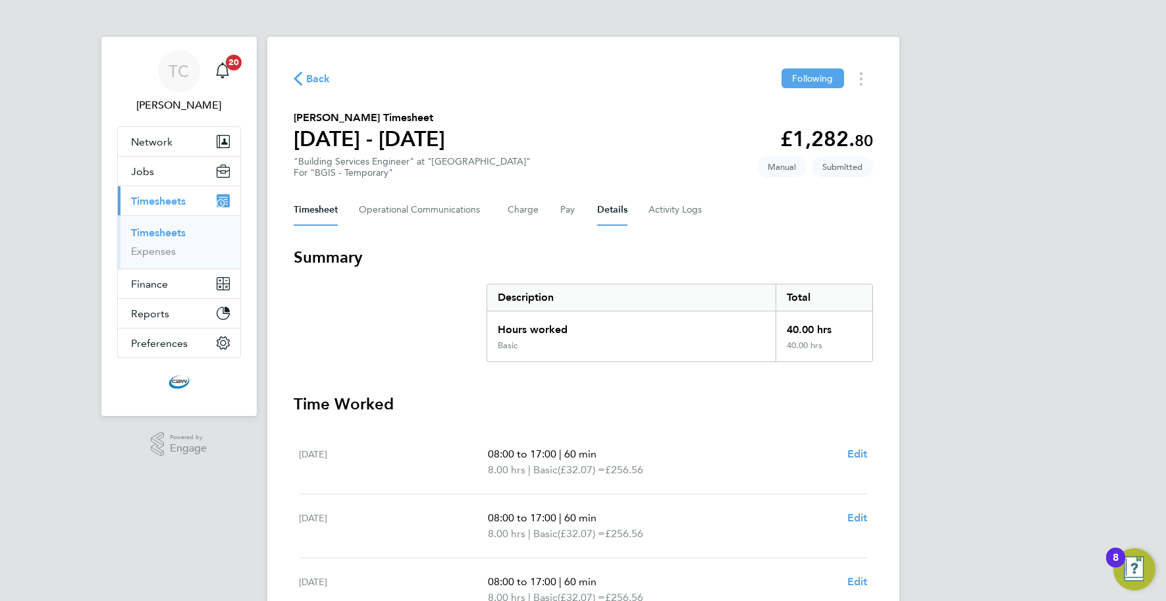
click at [606, 213] on button "Details" at bounding box center [612, 210] width 30 height 32
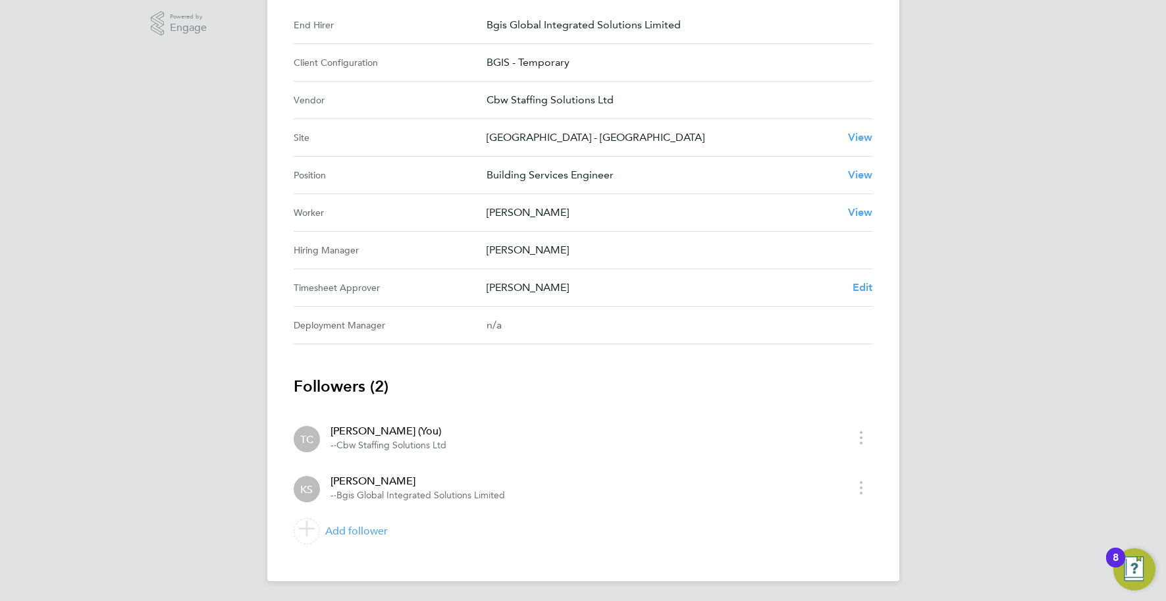
scroll to position [422, 0]
click at [862, 288] on span "Edit" at bounding box center [863, 286] width 20 height 13
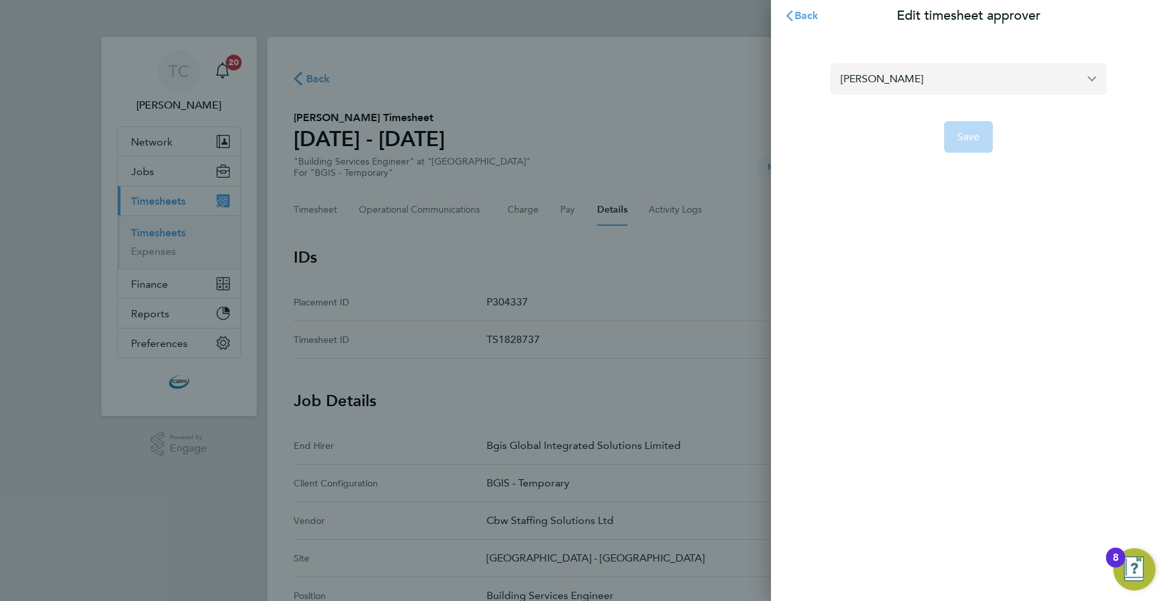
click at [928, 80] on input "[PERSON_NAME]" at bounding box center [968, 78] width 277 height 31
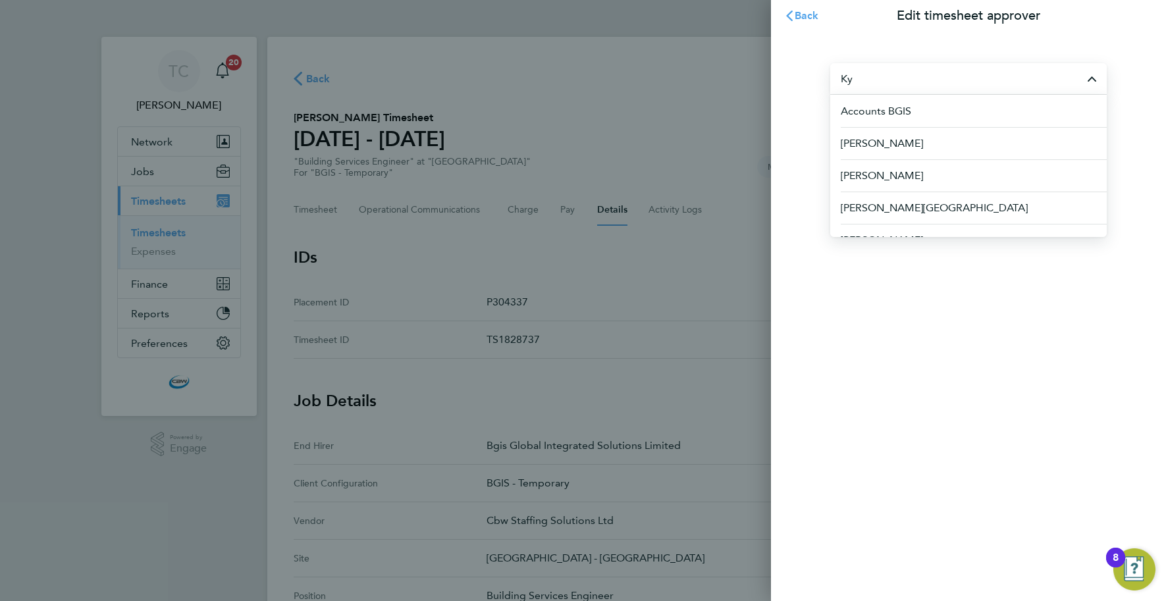
type input "K"
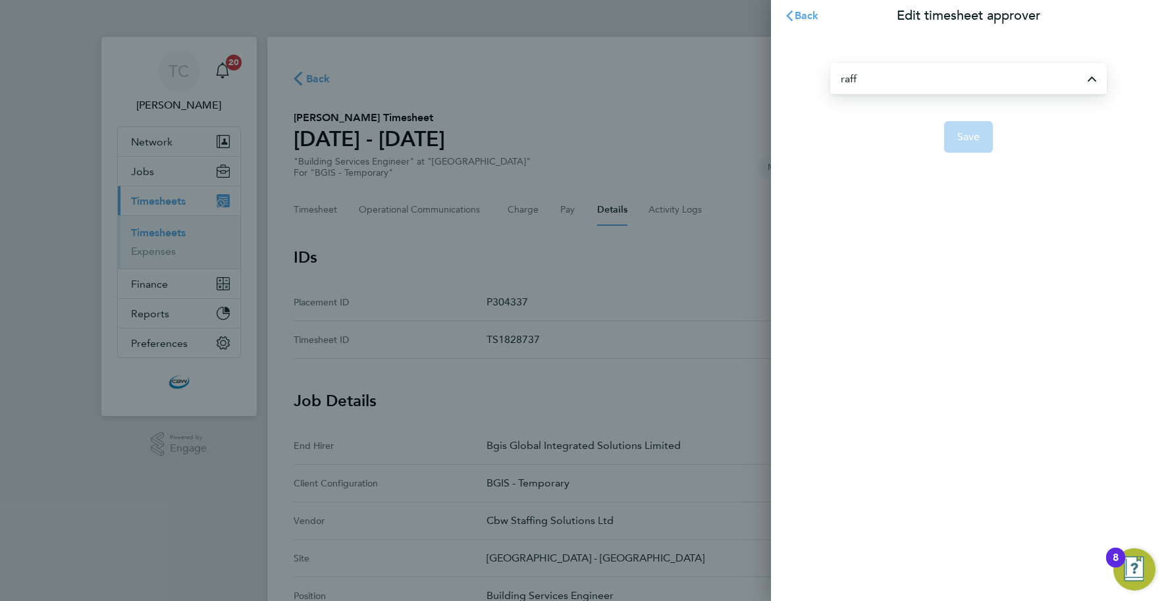
type input "[PERSON_NAME]"
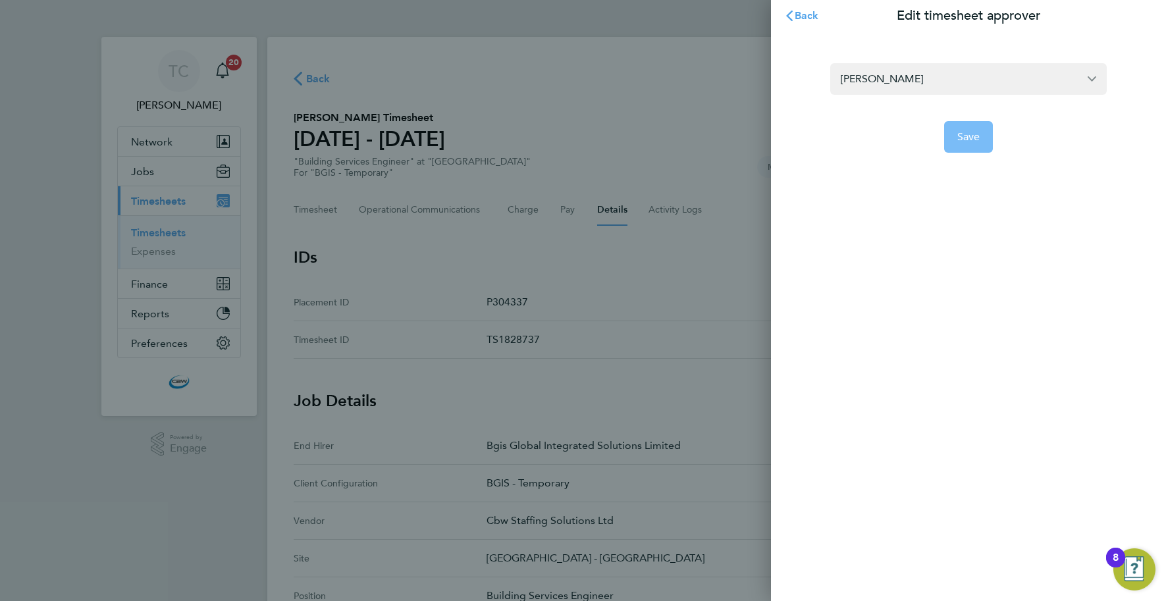
click at [958, 138] on span "Save" at bounding box center [968, 136] width 23 height 13
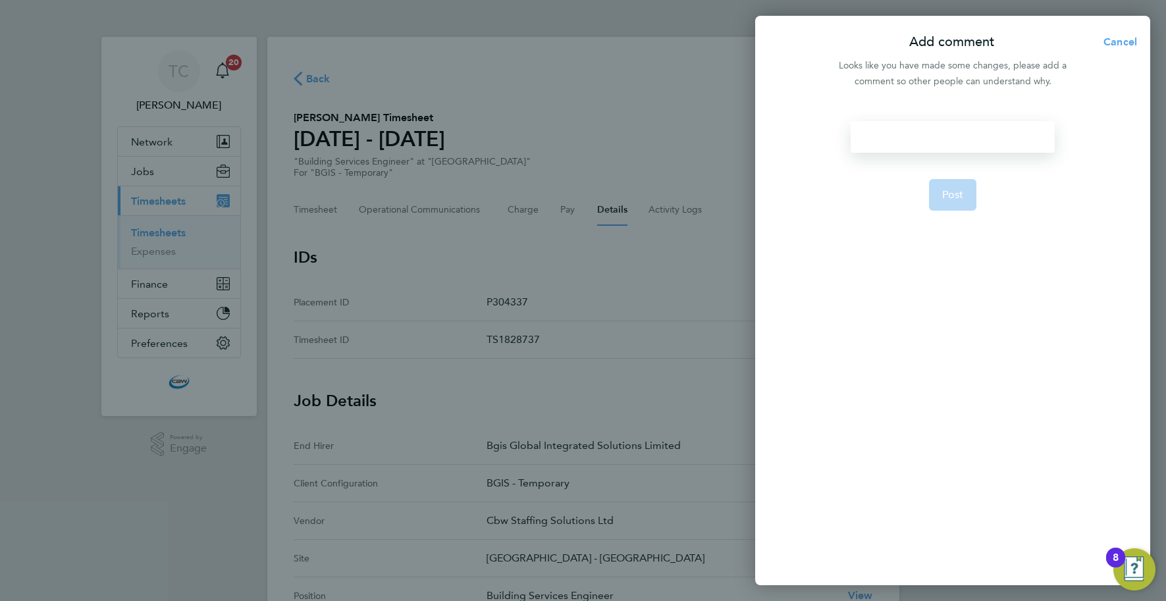
click at [930, 139] on div at bounding box center [952, 137] width 203 height 32
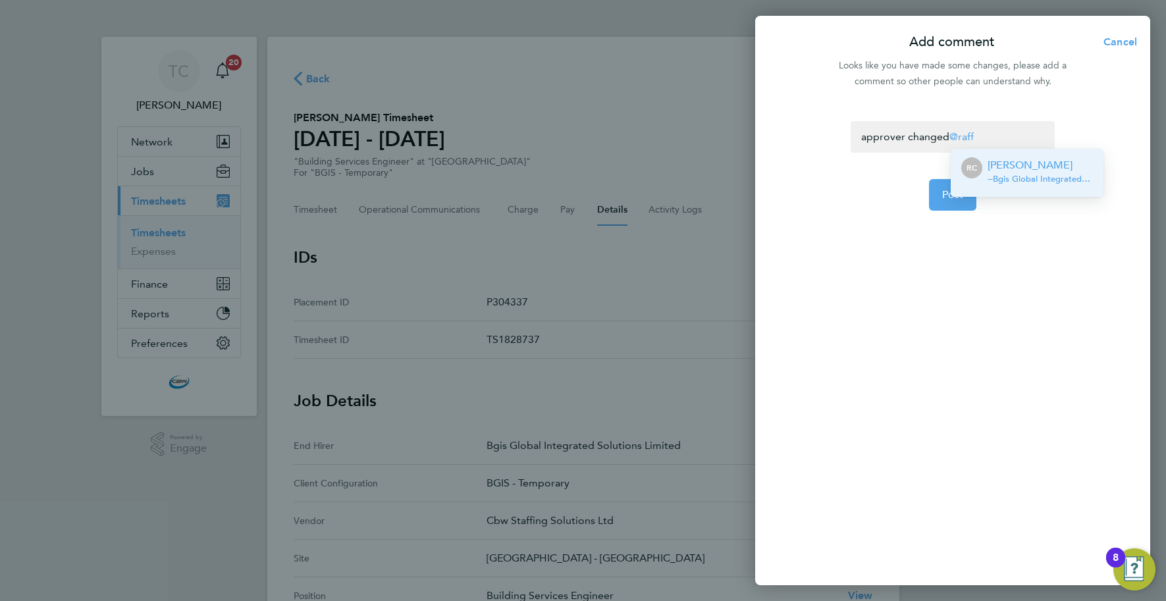
click at [1015, 174] on span "- - Bgis Global Integrated Solutions Limited" at bounding box center [1040, 179] width 105 height 11
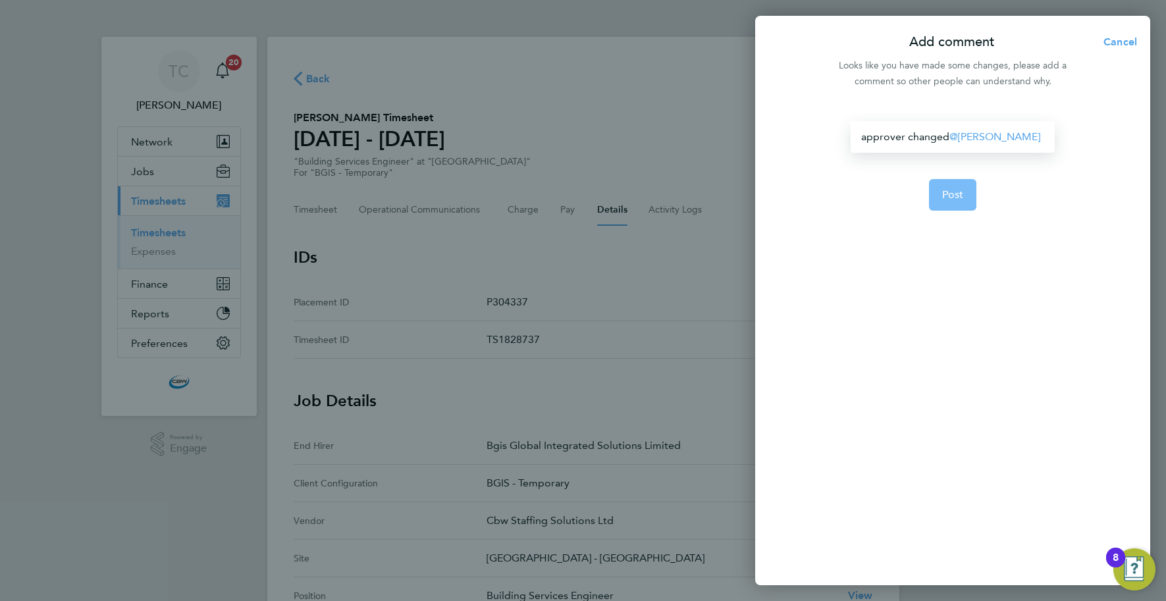
click at [968, 201] on button "Post" at bounding box center [953, 195] width 48 height 32
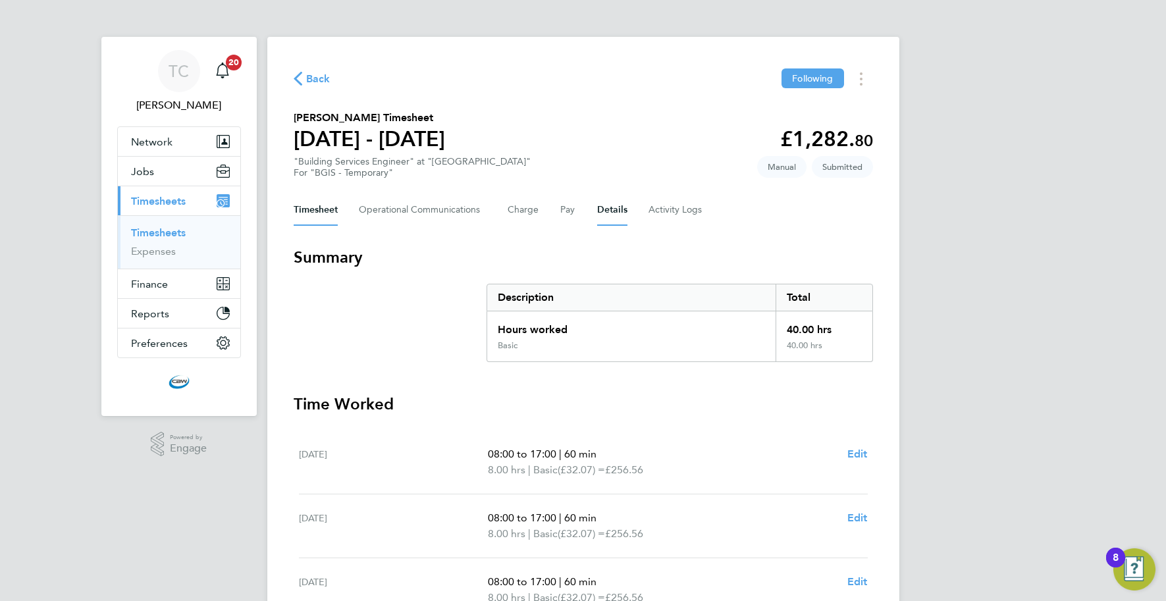
click at [612, 211] on button "Details" at bounding box center [612, 210] width 30 height 32
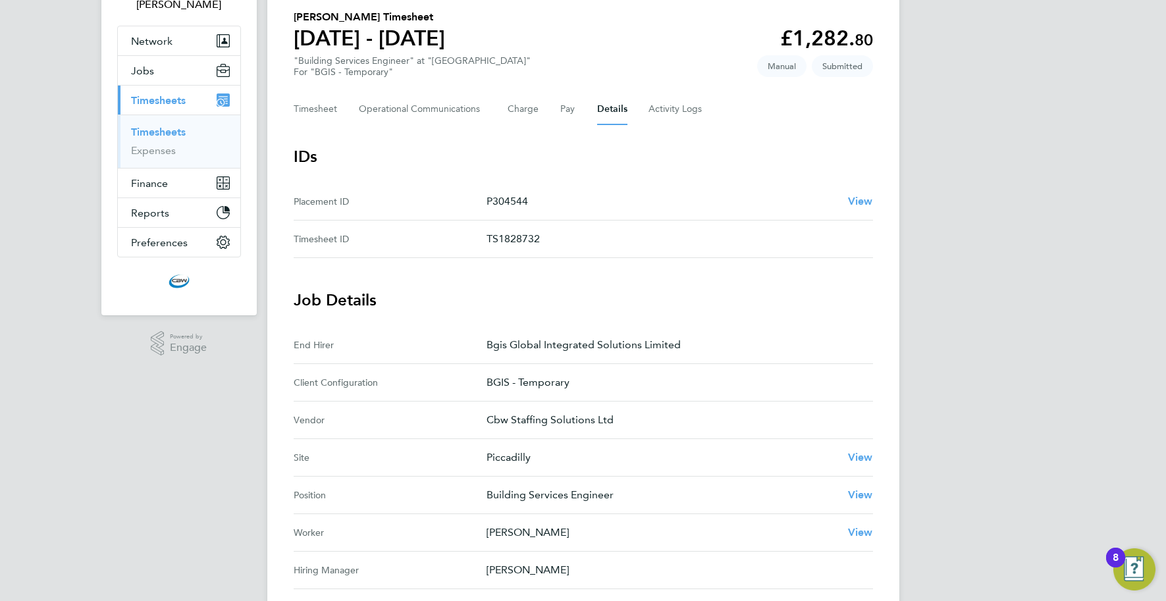
scroll to position [422, 0]
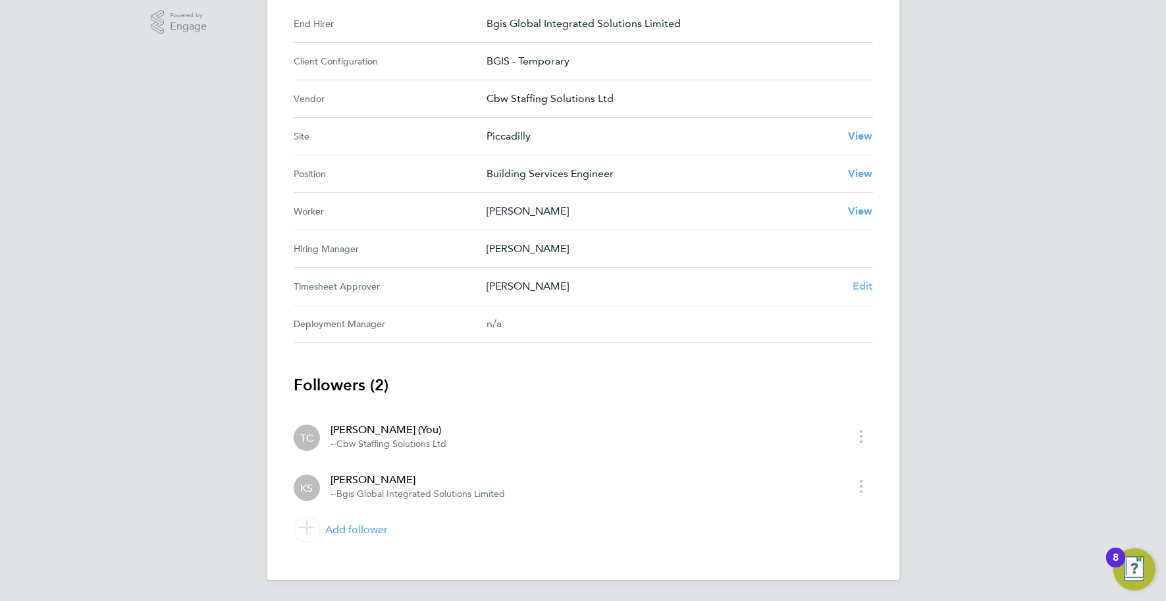
click at [864, 285] on span "Edit" at bounding box center [863, 286] width 20 height 13
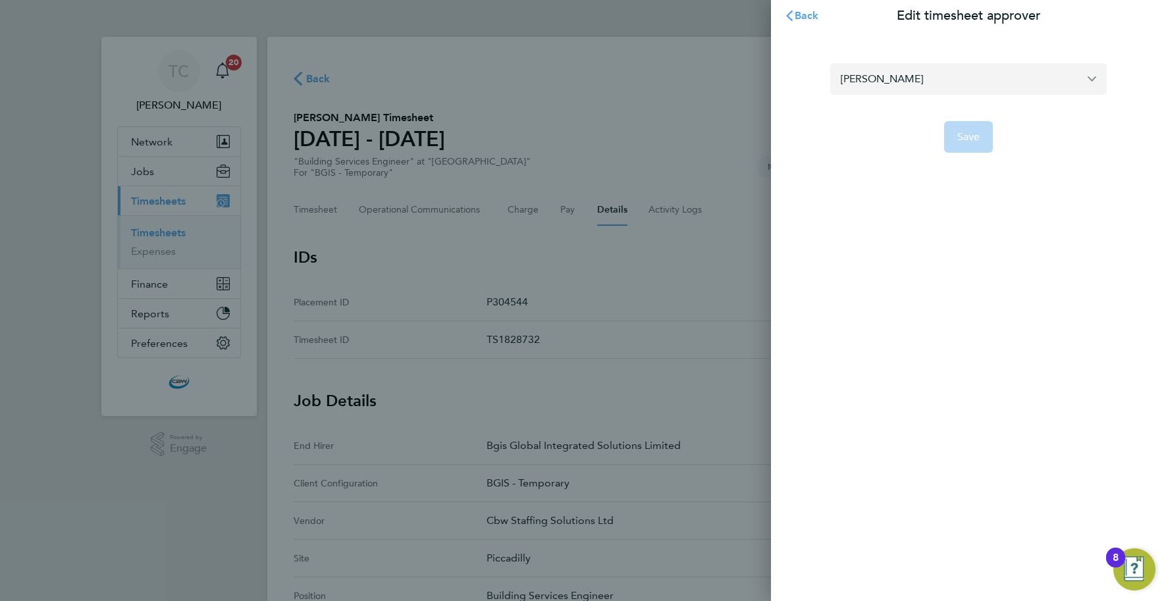
click at [946, 81] on input "[PERSON_NAME]" at bounding box center [968, 78] width 277 height 31
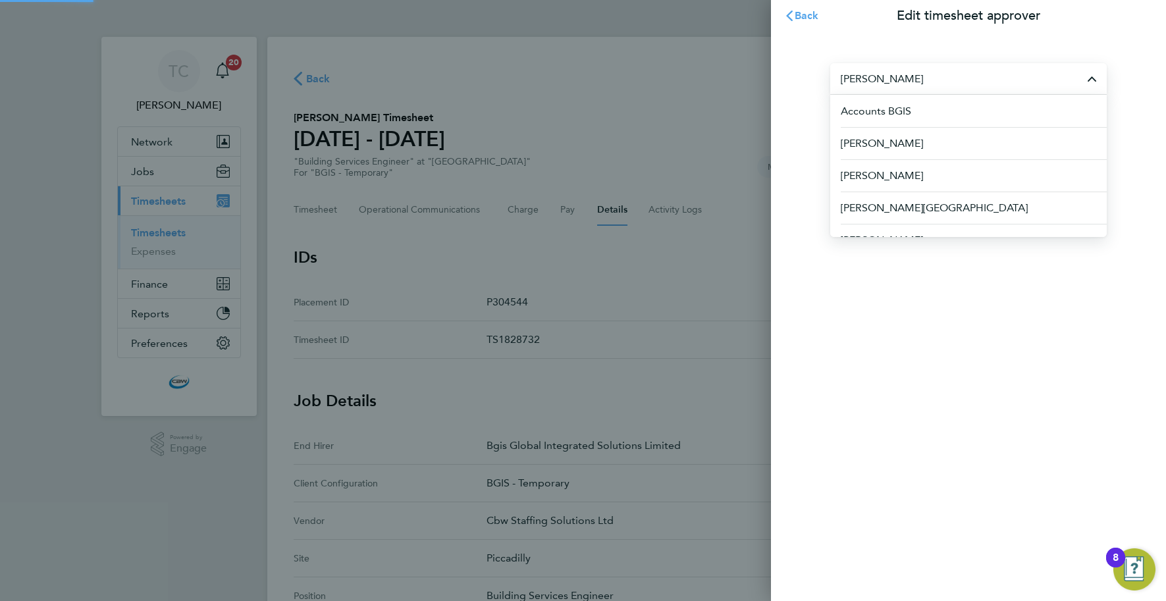
click at [946, 81] on input "[PERSON_NAME]" at bounding box center [968, 78] width 277 height 31
type input "K"
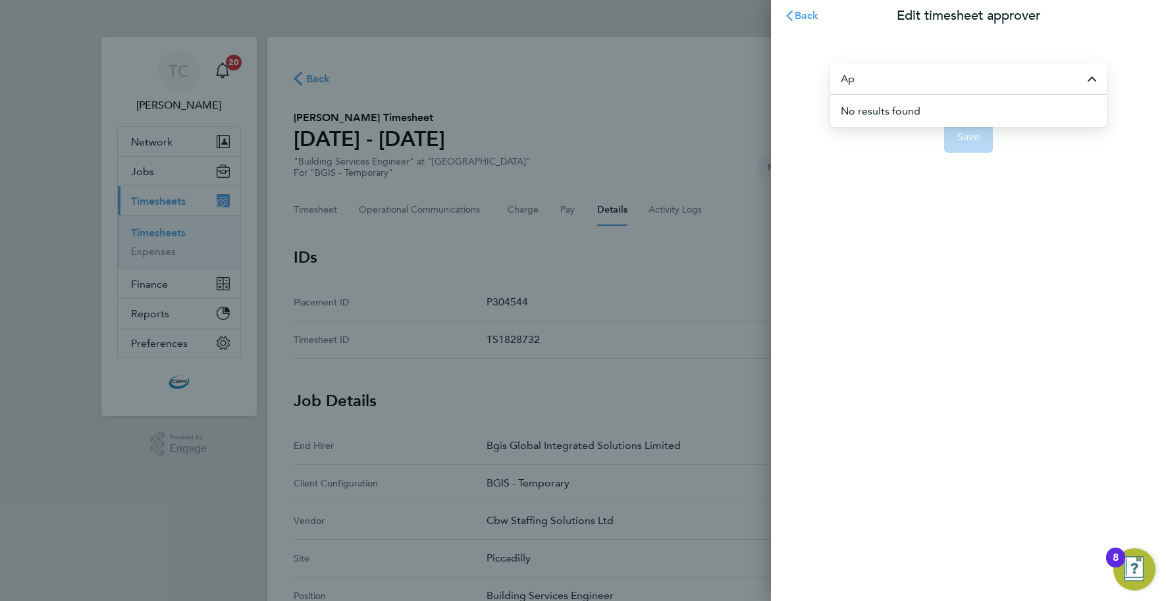
type input "A"
click at [956, 103] on li "[PERSON_NAME]" at bounding box center [968, 111] width 277 height 32
type input "[PERSON_NAME]"
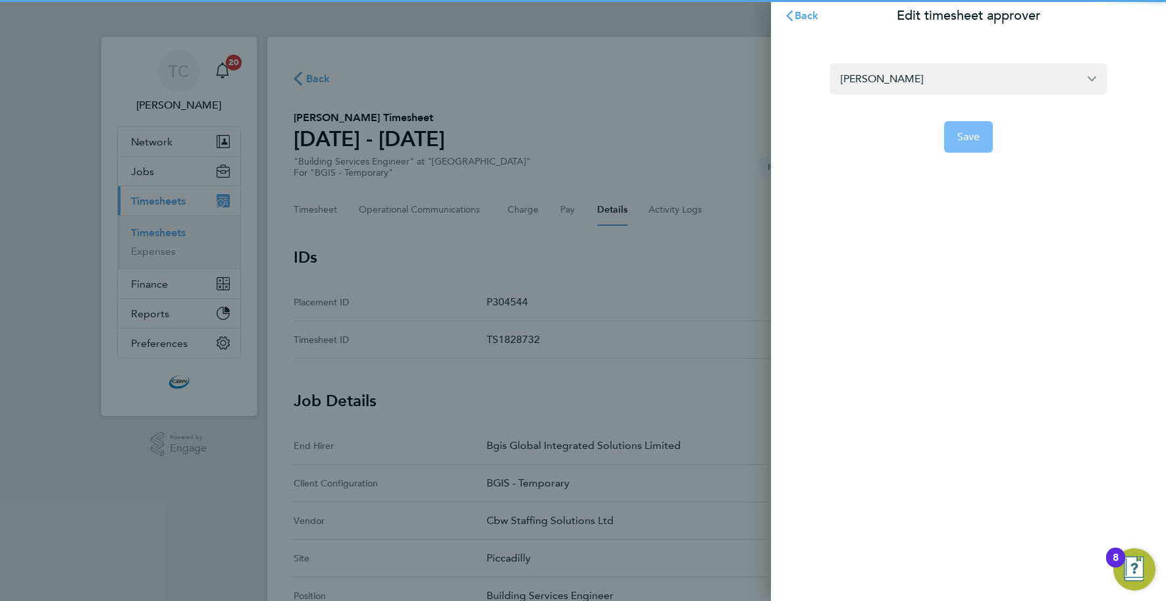
click at [961, 134] on span "Save" at bounding box center [968, 136] width 23 height 13
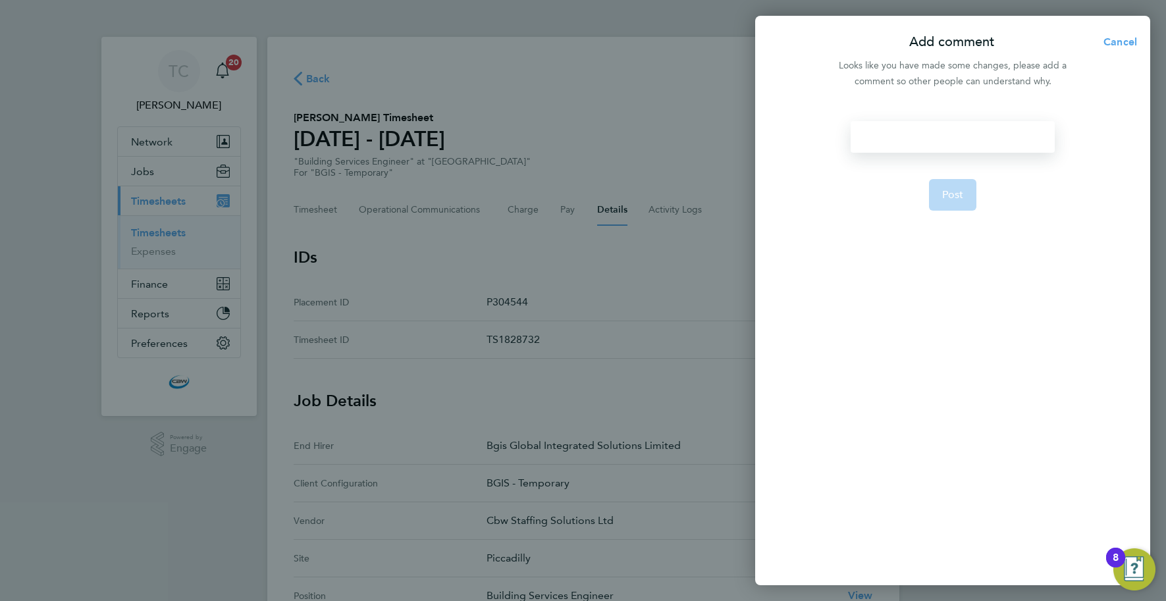
click at [909, 147] on div at bounding box center [952, 137] width 203 height 32
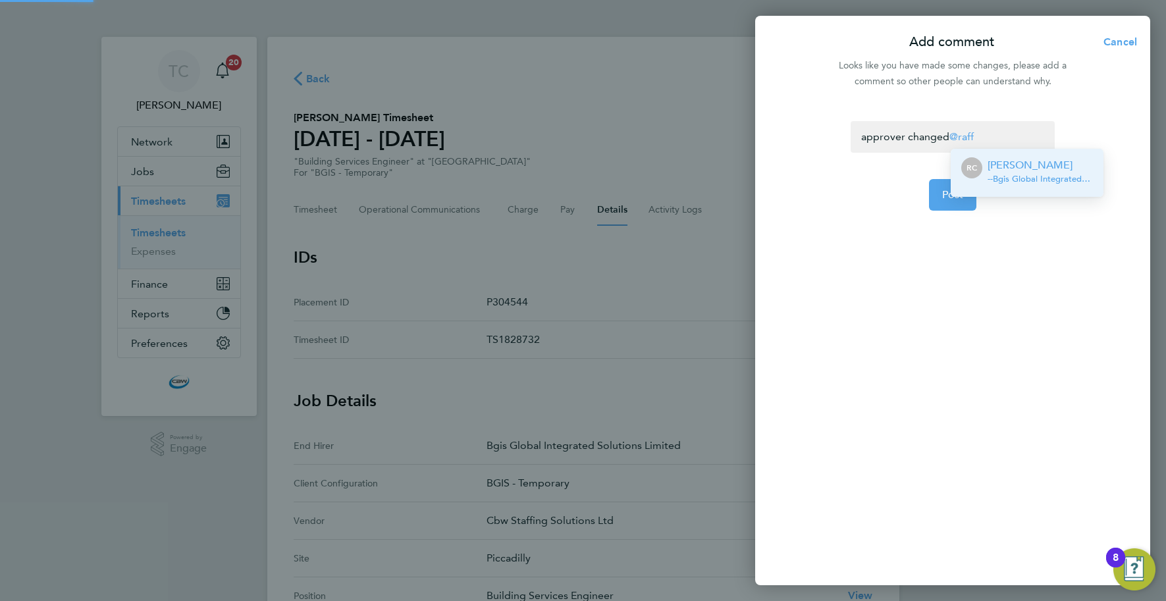
click at [918, 143] on div "approver changed raff" at bounding box center [952, 137] width 203 height 32
click at [1005, 167] on p "[PERSON_NAME]" at bounding box center [1040, 165] width 105 height 16
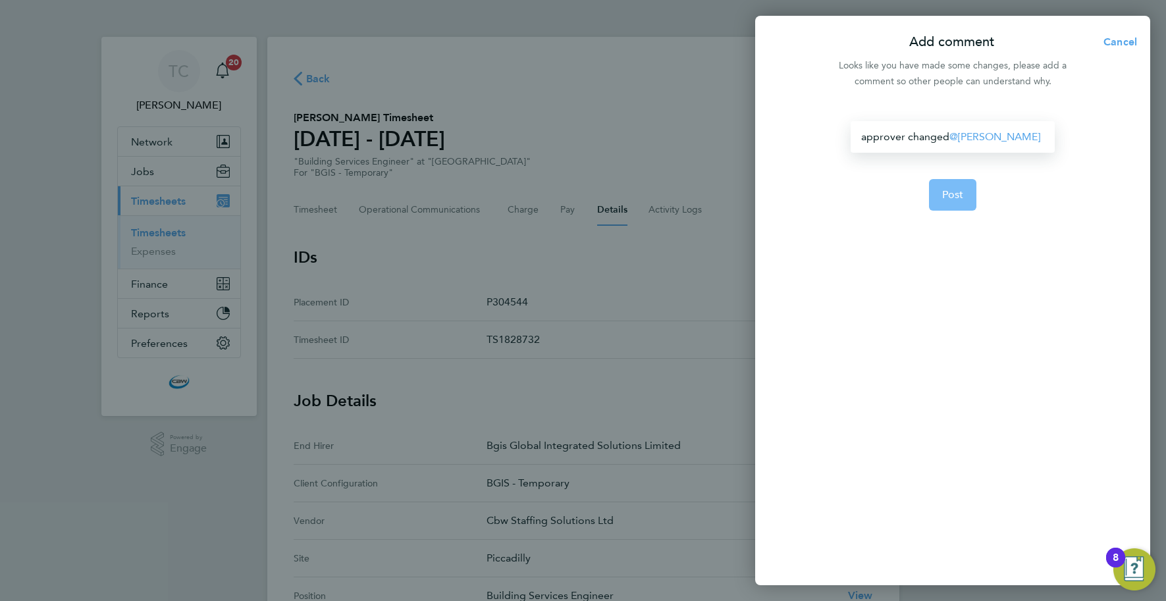
click at [942, 191] on span "Post" at bounding box center [953, 194] width 22 height 13
